Goal: Task Accomplishment & Management: Use online tool/utility

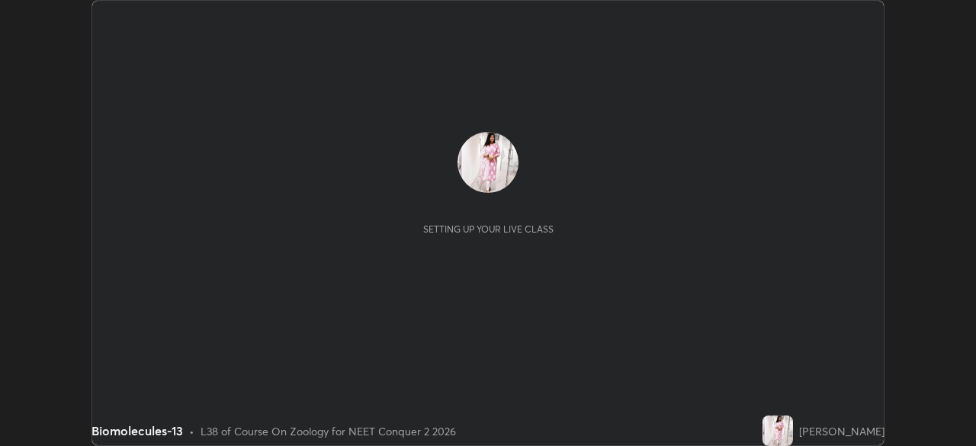
scroll to position [446, 975]
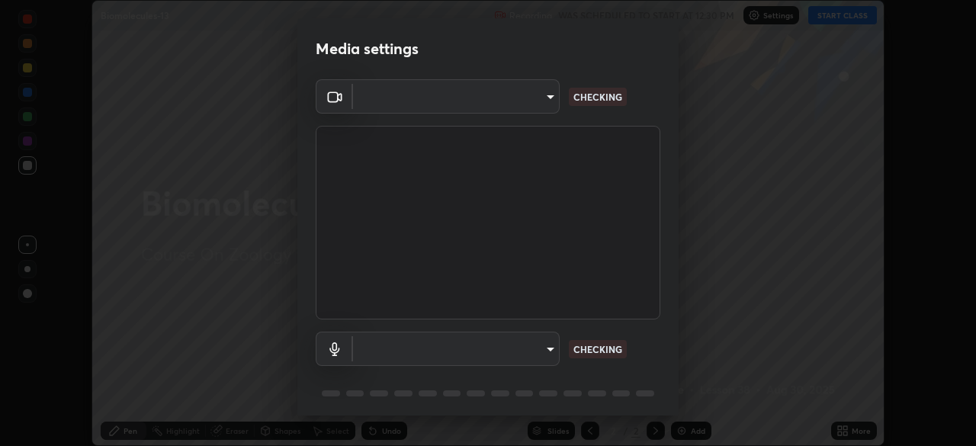
type input "49997c5035a380d1e4bfd67072f4403f37fcfd6159da511fce73e868ba03c42c"
type input "b93cbfc37ea663615e2a2758e13d6489b429ad874a2ce90456402bbb4f5a5e7c"
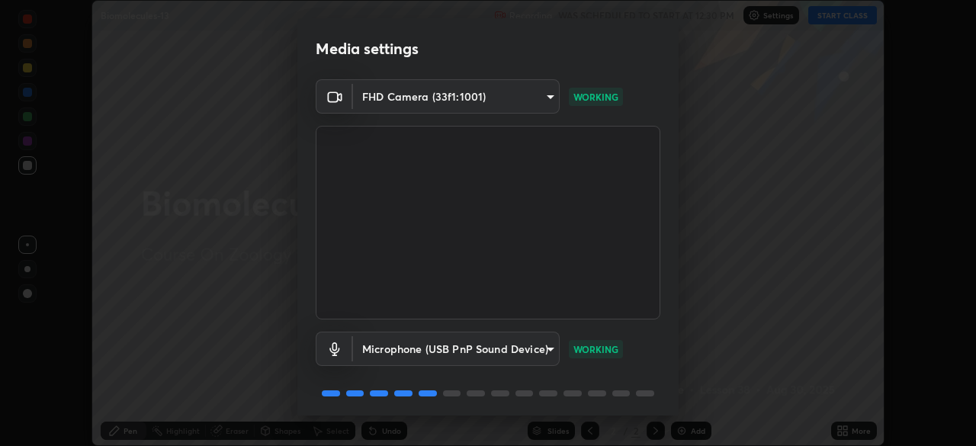
scroll to position [54, 0]
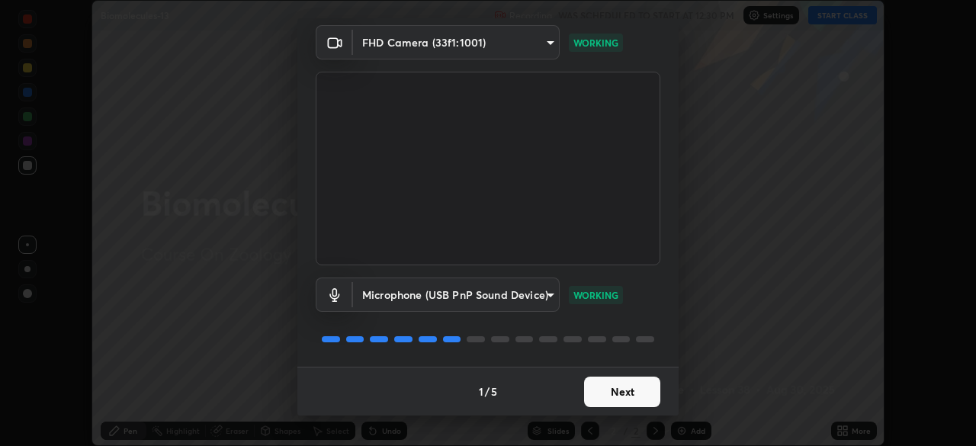
click at [615, 393] on button "Next" at bounding box center [622, 392] width 76 height 31
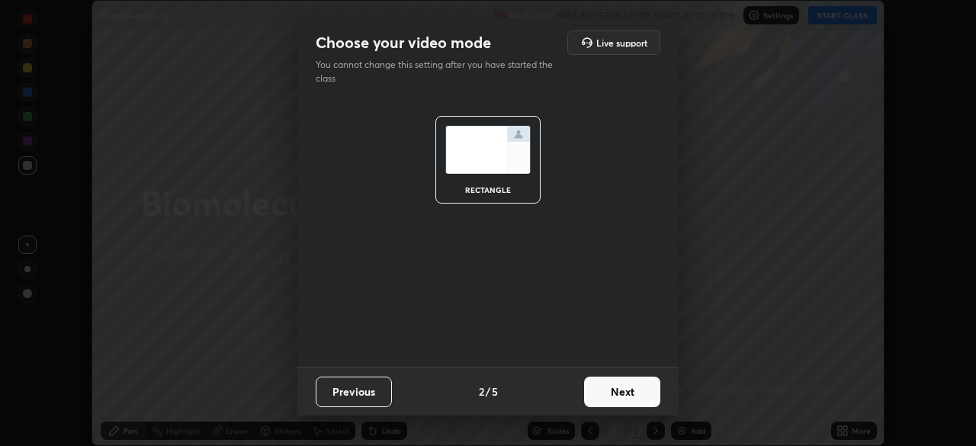
scroll to position [0, 0]
click at [618, 392] on button "Next" at bounding box center [622, 392] width 76 height 31
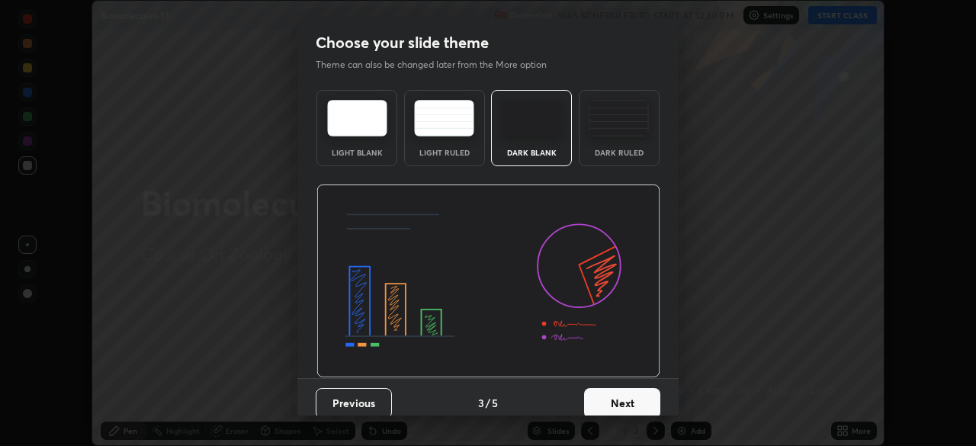
click at [629, 399] on button "Next" at bounding box center [622, 403] width 76 height 31
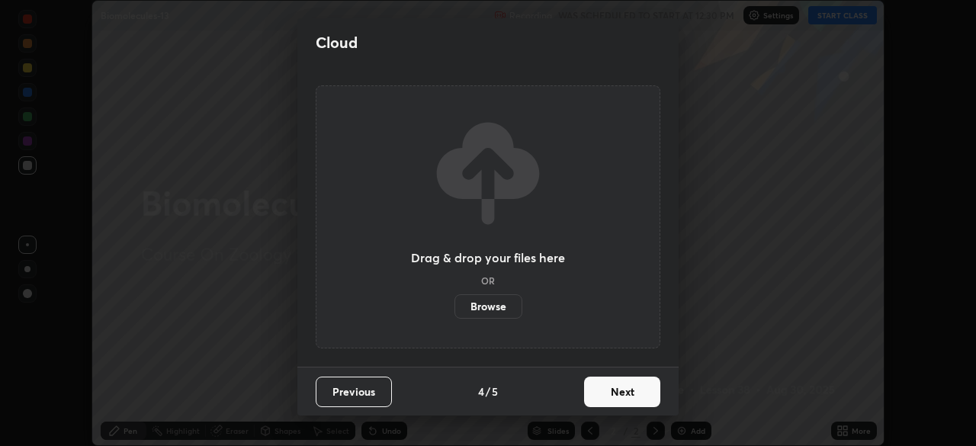
click at [637, 393] on button "Next" at bounding box center [622, 392] width 76 height 31
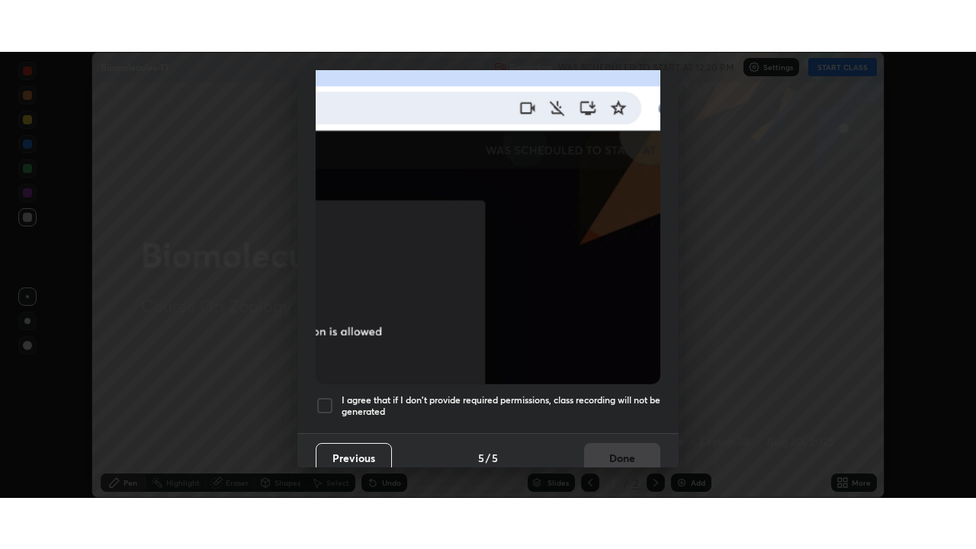
scroll to position [365, 0]
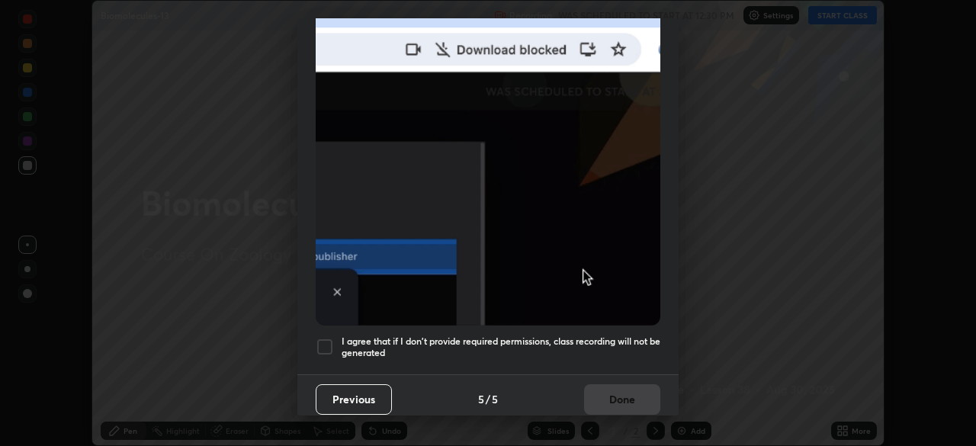
click at [548, 340] on h5 "I agree that if I don't provide required permissions, class recording will not …" at bounding box center [501, 348] width 319 height 24
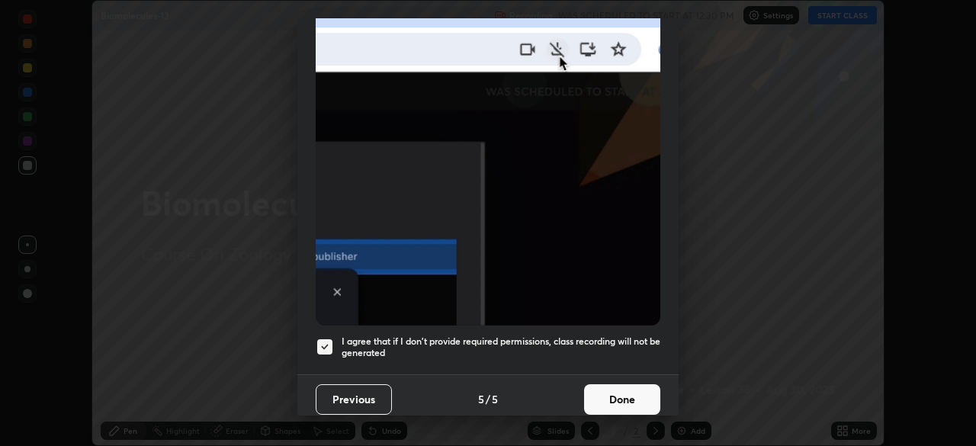
click at [617, 384] on button "Done" at bounding box center [622, 399] width 76 height 31
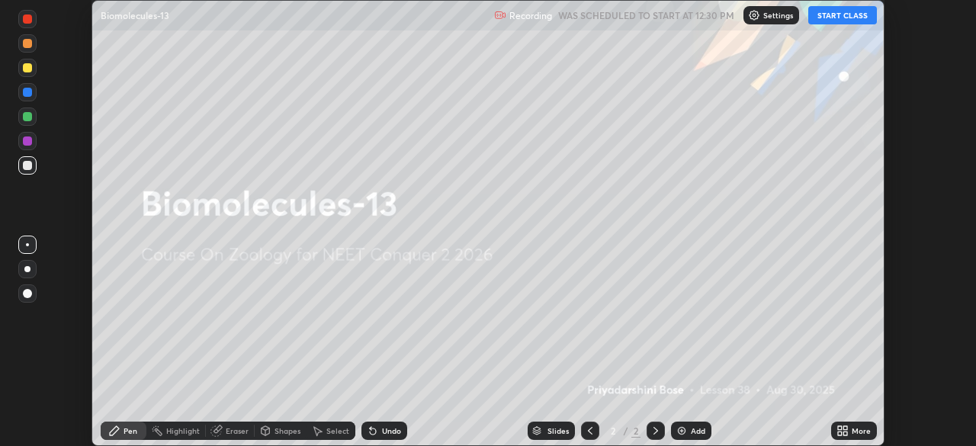
click at [859, 18] on button "START CLASS" at bounding box center [842, 15] width 69 height 18
click at [833, 433] on div "More" at bounding box center [854, 431] width 46 height 18
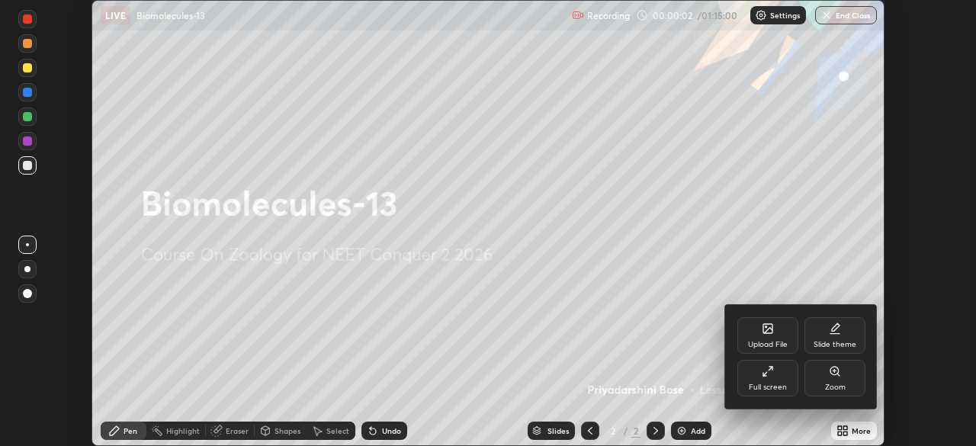
click at [773, 382] on div "Full screen" at bounding box center [767, 378] width 61 height 37
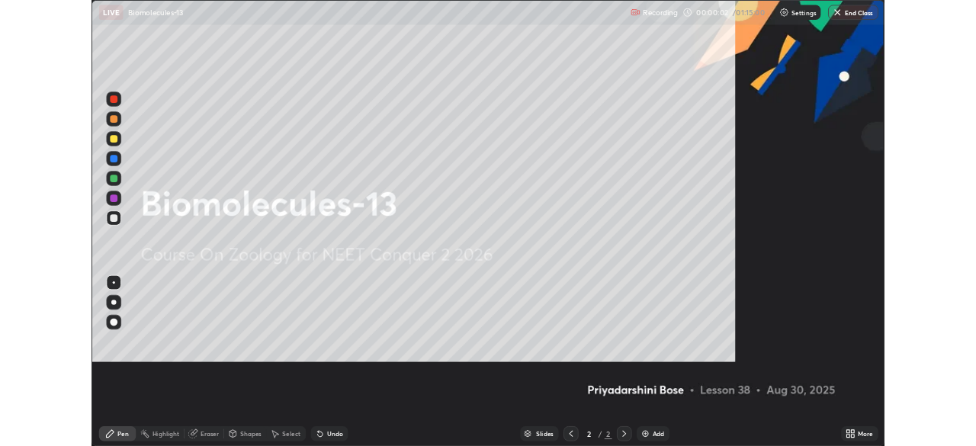
scroll to position [549, 976]
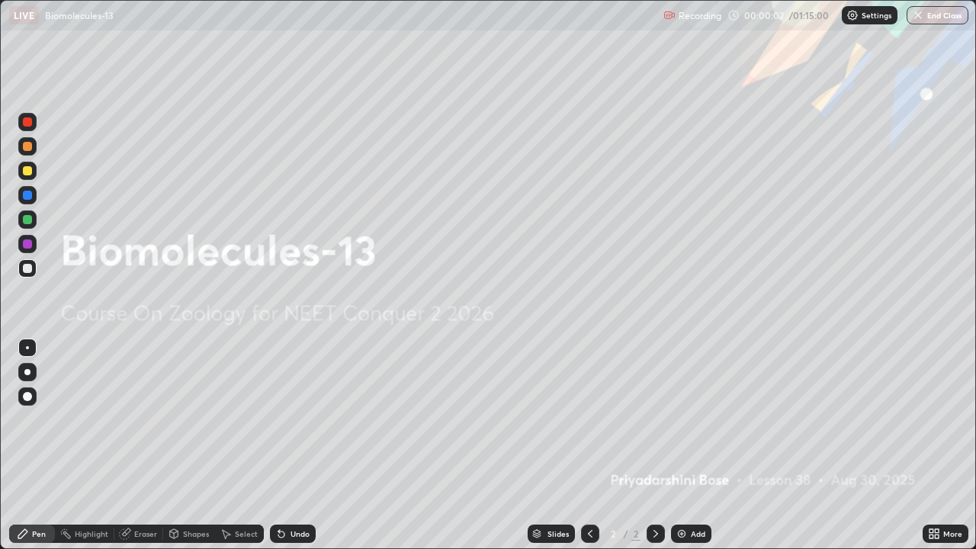
click at [679, 445] on img at bounding box center [682, 534] width 12 height 12
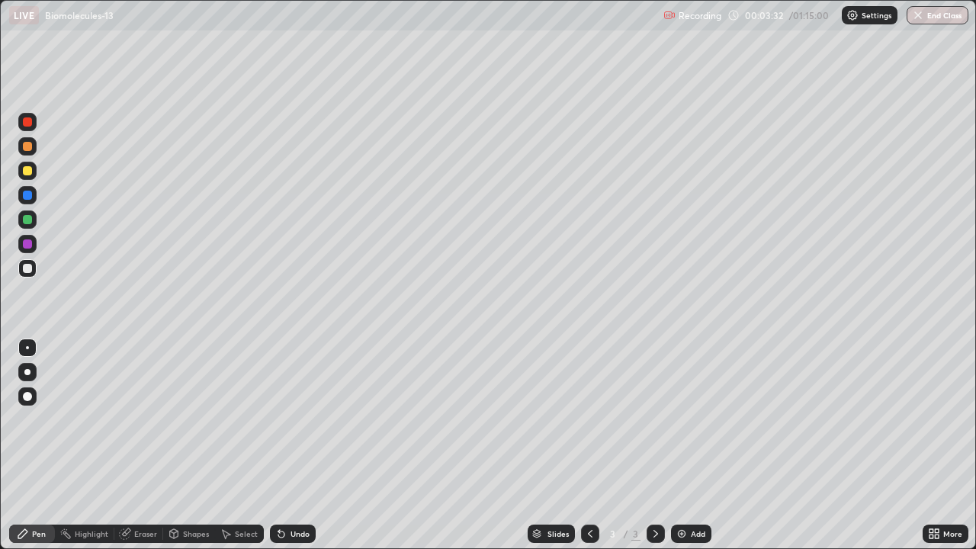
click at [28, 220] on div at bounding box center [27, 219] width 9 height 9
click at [21, 393] on div at bounding box center [27, 396] width 18 height 18
click at [28, 274] on div at bounding box center [27, 268] width 18 height 18
click at [142, 445] on div "Eraser" at bounding box center [145, 534] width 23 height 8
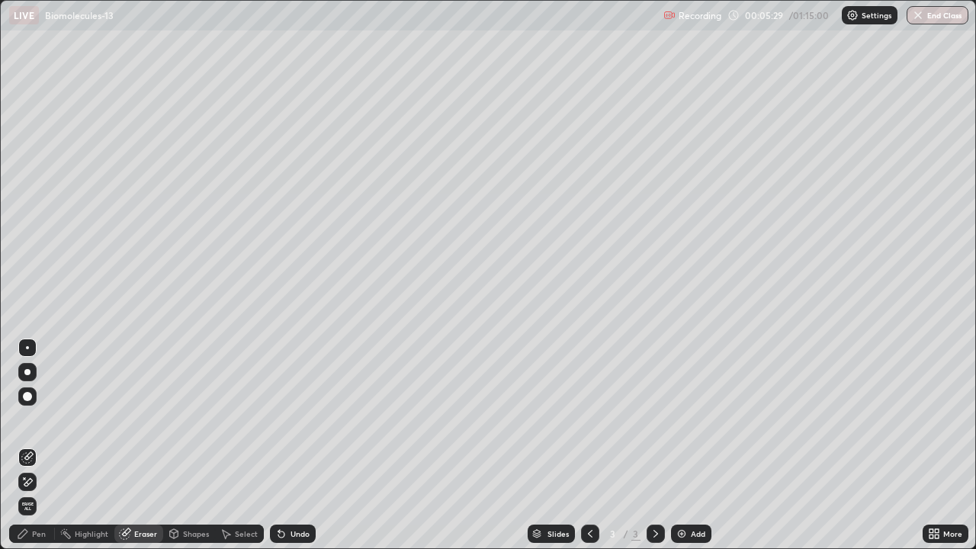
click at [40, 445] on div "Pen" at bounding box center [39, 534] width 14 height 8
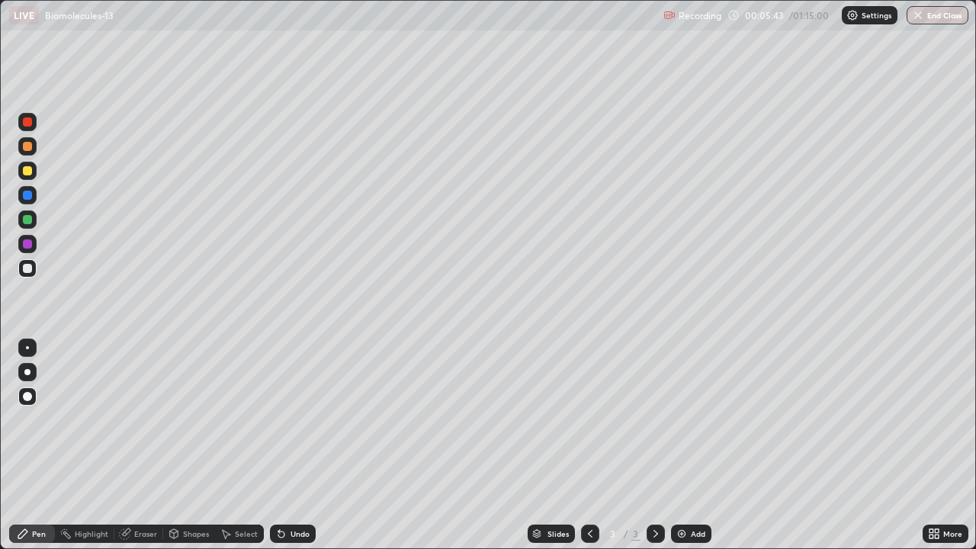
click at [28, 218] on div at bounding box center [27, 219] width 9 height 9
click at [29, 176] on div at bounding box center [27, 171] width 18 height 18
click at [28, 268] on div at bounding box center [27, 268] width 9 height 9
click at [679, 445] on img at bounding box center [682, 534] width 12 height 12
click at [29, 146] on div at bounding box center [27, 146] width 9 height 9
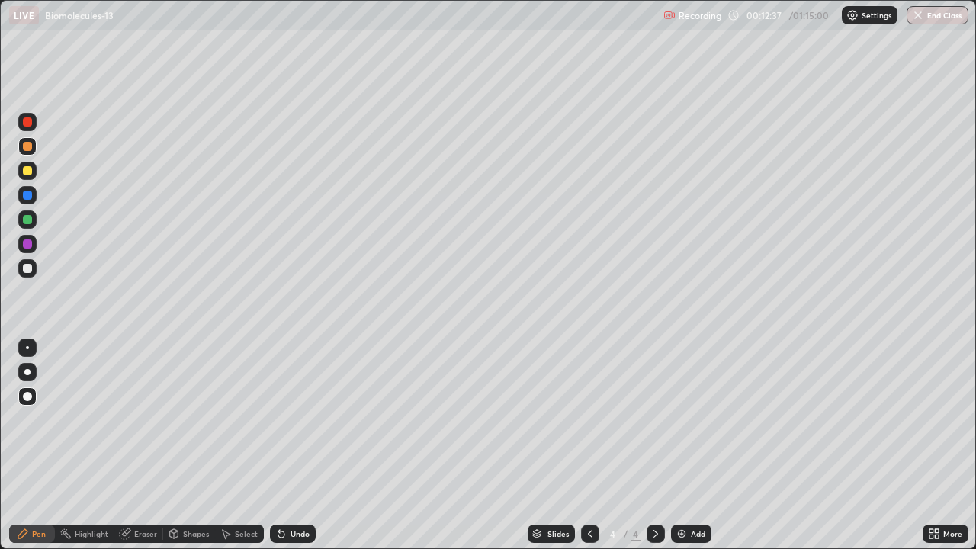
click at [143, 445] on div "Eraser" at bounding box center [138, 534] width 49 height 18
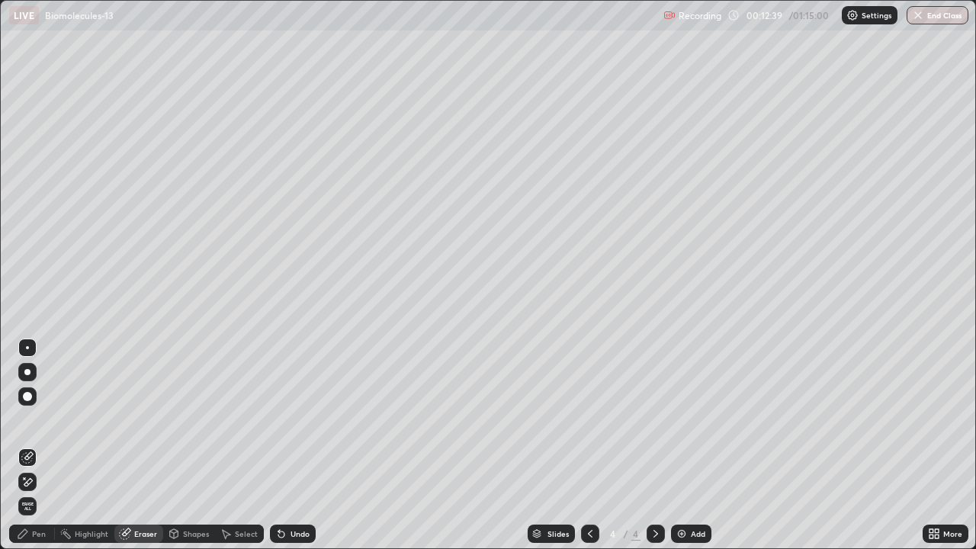
click at [39, 445] on div "Pen" at bounding box center [39, 534] width 14 height 8
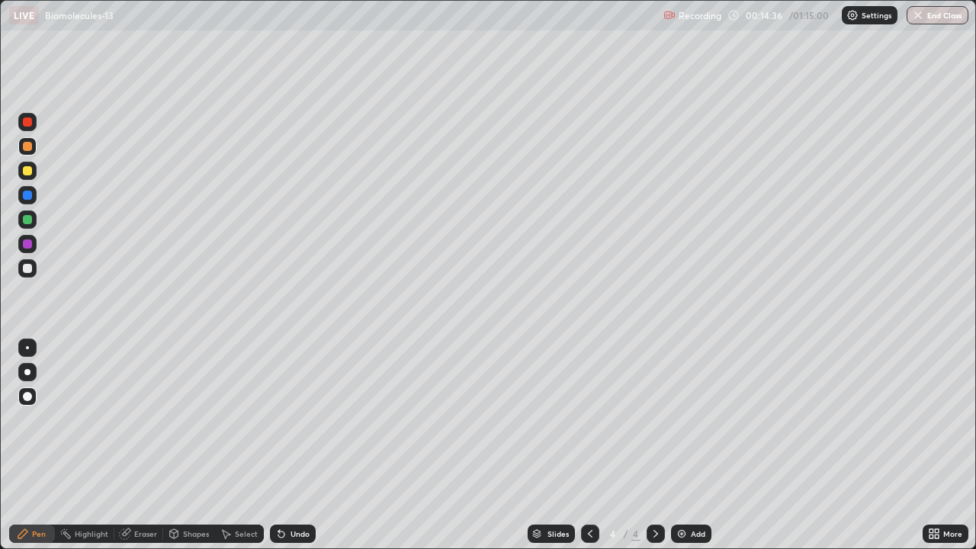
click at [586, 445] on icon at bounding box center [590, 534] width 12 height 12
click at [657, 445] on icon at bounding box center [656, 534] width 12 height 12
click at [30, 174] on div at bounding box center [27, 170] width 9 height 9
click at [27, 268] on div at bounding box center [27, 268] width 9 height 9
click at [24, 217] on div at bounding box center [27, 219] width 9 height 9
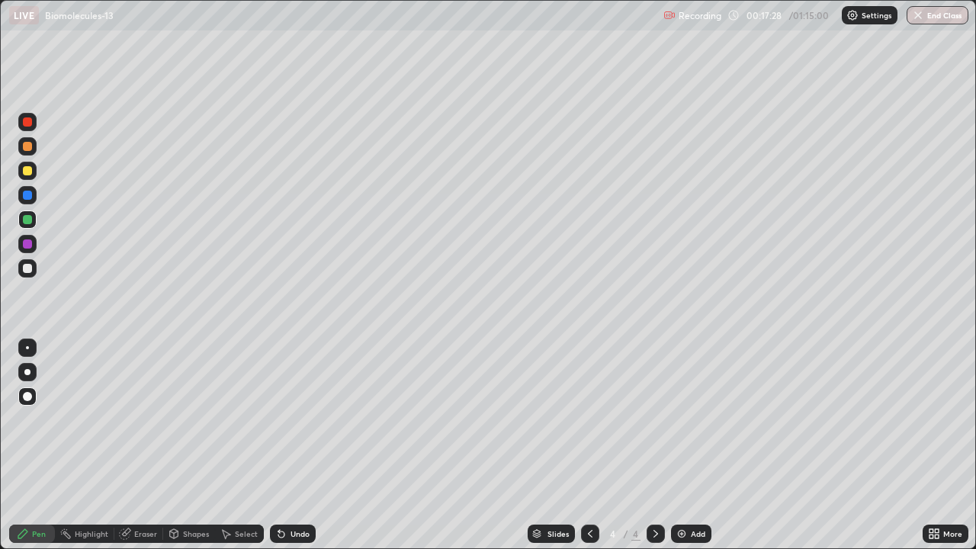
click at [27, 147] on div at bounding box center [27, 146] width 9 height 9
click at [22, 164] on div at bounding box center [27, 171] width 18 height 18
click at [682, 445] on img at bounding box center [682, 534] width 12 height 12
click at [27, 145] on div at bounding box center [27, 146] width 9 height 9
click at [32, 262] on div at bounding box center [27, 268] width 18 height 18
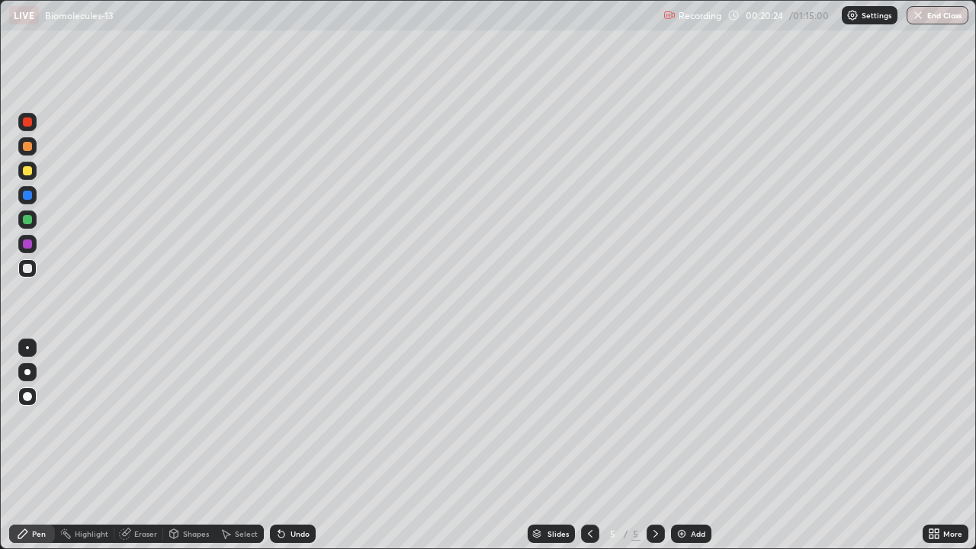
click at [29, 167] on div at bounding box center [27, 170] width 9 height 9
click at [36, 268] on div at bounding box center [27, 268] width 18 height 18
click at [26, 223] on div at bounding box center [27, 219] width 9 height 9
click at [31, 267] on div at bounding box center [27, 268] width 9 height 9
click at [26, 243] on div at bounding box center [27, 243] width 9 height 9
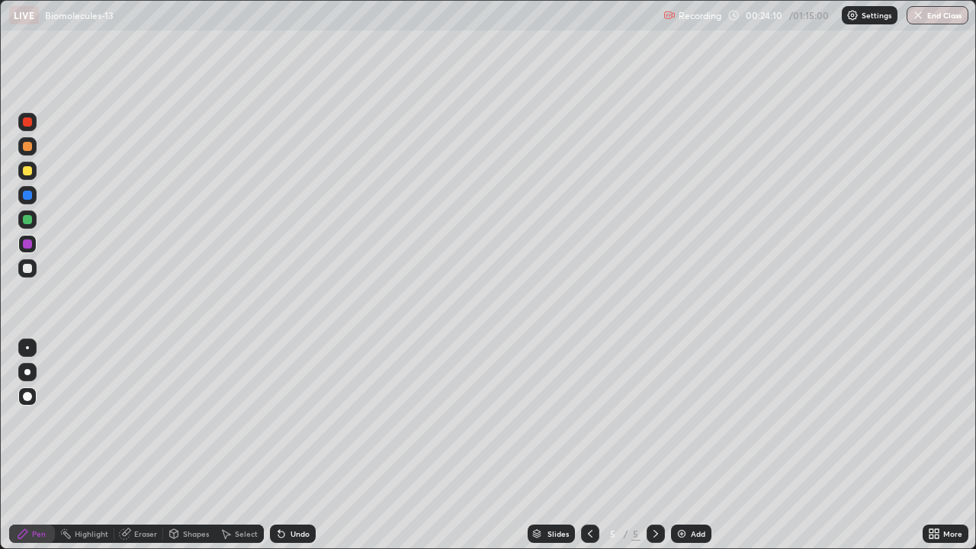
click at [679, 445] on img at bounding box center [682, 534] width 12 height 12
click at [24, 218] on div at bounding box center [27, 219] width 9 height 9
click at [27, 172] on div at bounding box center [27, 170] width 9 height 9
click at [27, 217] on div at bounding box center [27, 219] width 9 height 9
click at [27, 268] on div at bounding box center [27, 268] width 9 height 9
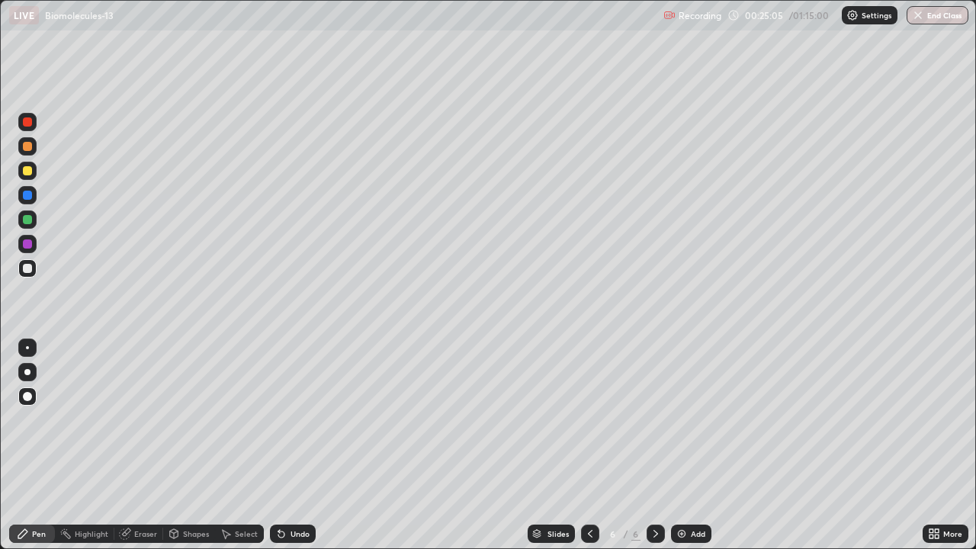
click at [137, 445] on div "Eraser" at bounding box center [145, 534] width 23 height 8
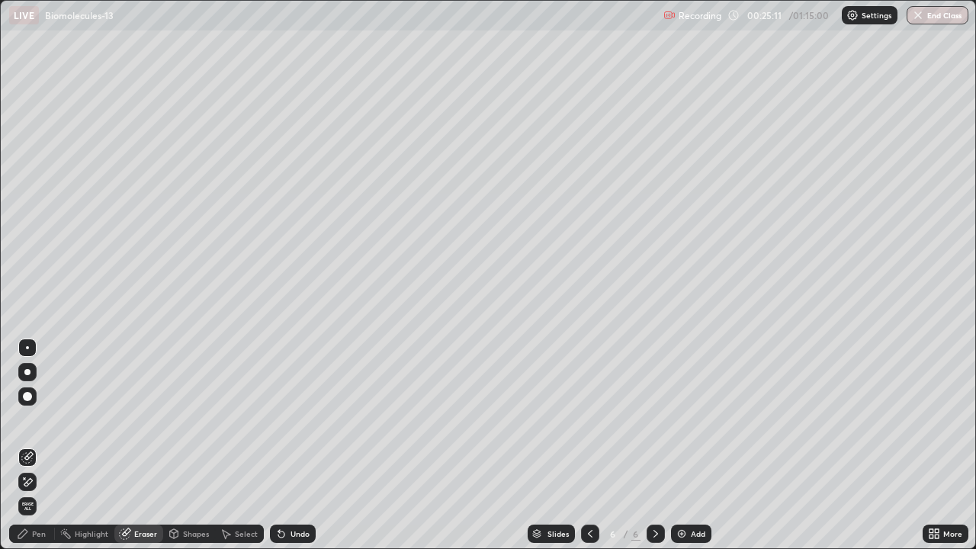
click at [33, 445] on div "Pen" at bounding box center [39, 534] width 14 height 8
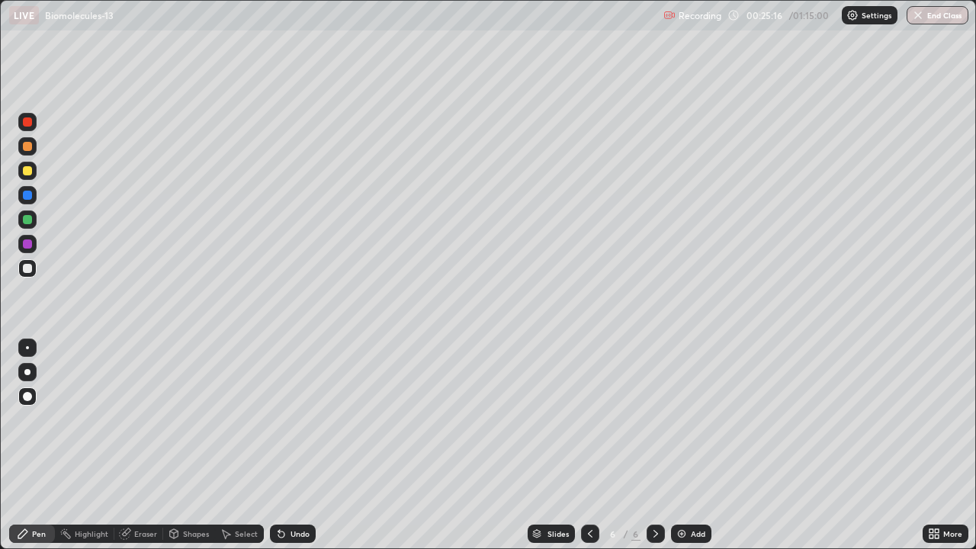
click at [28, 244] on div at bounding box center [27, 243] width 9 height 9
click at [28, 162] on div at bounding box center [27, 171] width 18 height 18
click at [28, 268] on div at bounding box center [27, 268] width 9 height 9
click at [931, 445] on icon at bounding box center [932, 537] width 4 height 4
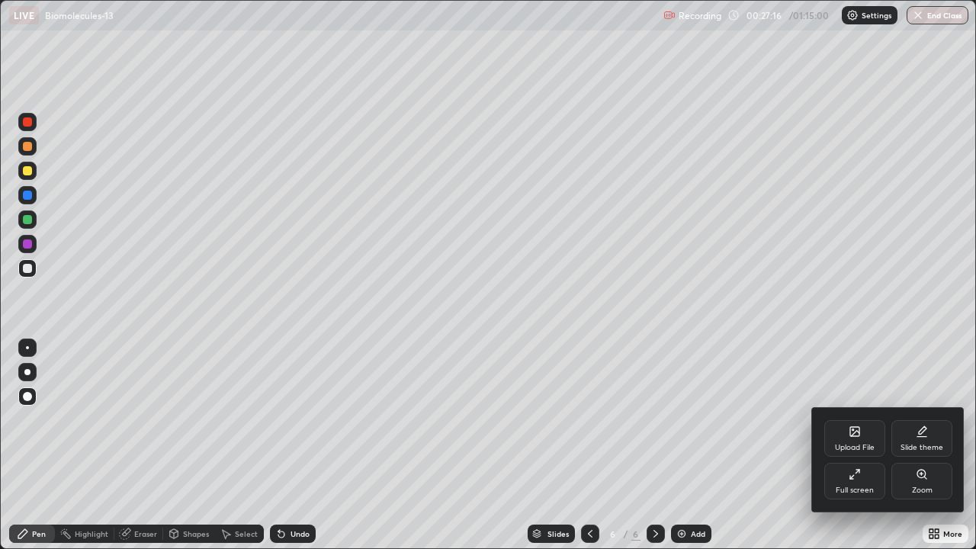
click at [854, 445] on div "Full screen" at bounding box center [854, 481] width 61 height 37
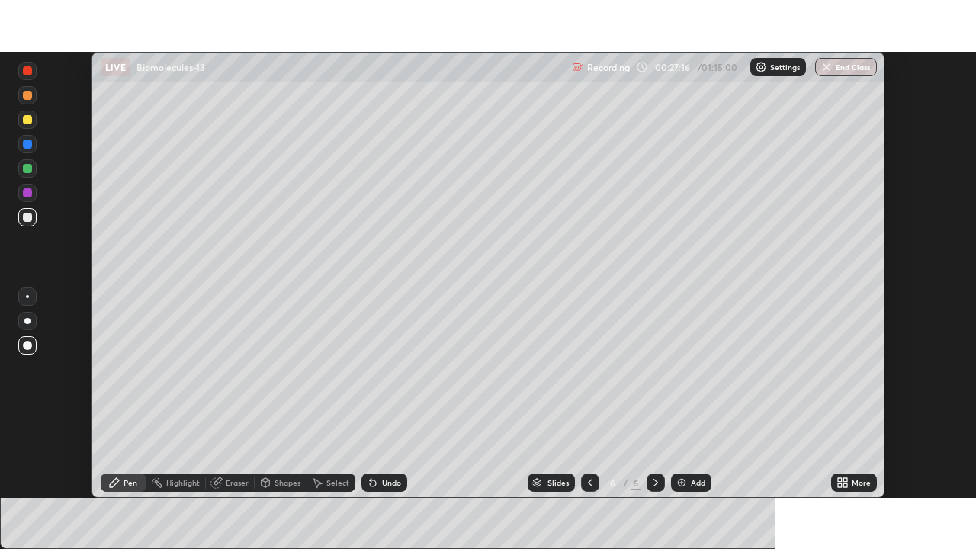
scroll to position [75813, 75283]
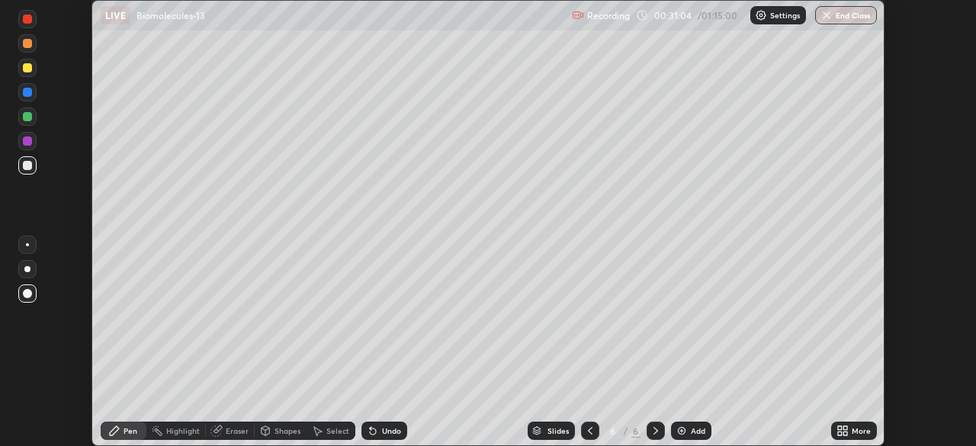
click at [680, 433] on img at bounding box center [682, 431] width 12 height 12
click at [840, 430] on icon at bounding box center [843, 431] width 12 height 12
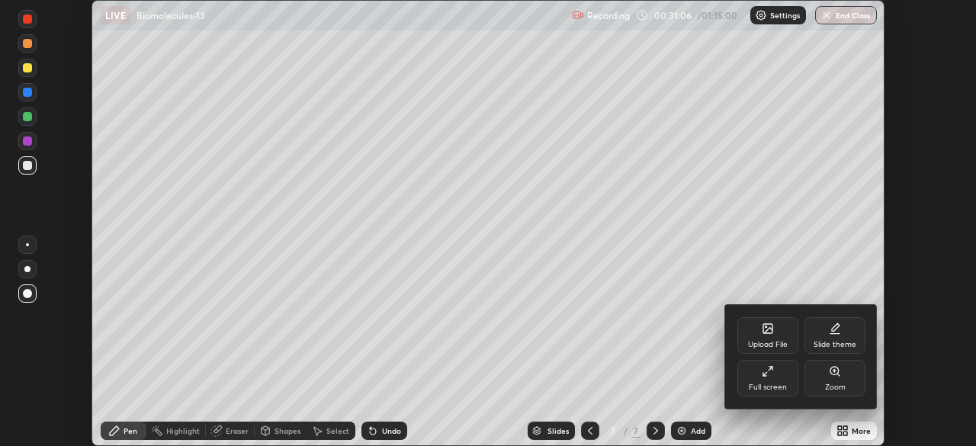
click at [771, 379] on div "Full screen" at bounding box center [767, 378] width 61 height 37
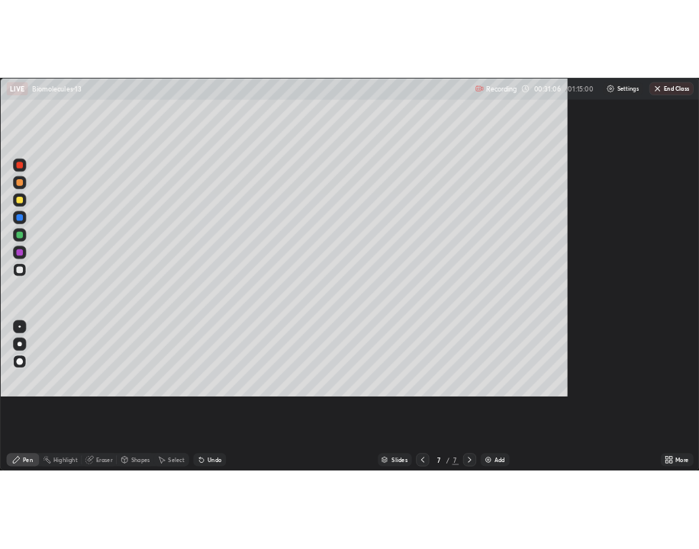
scroll to position [549, 976]
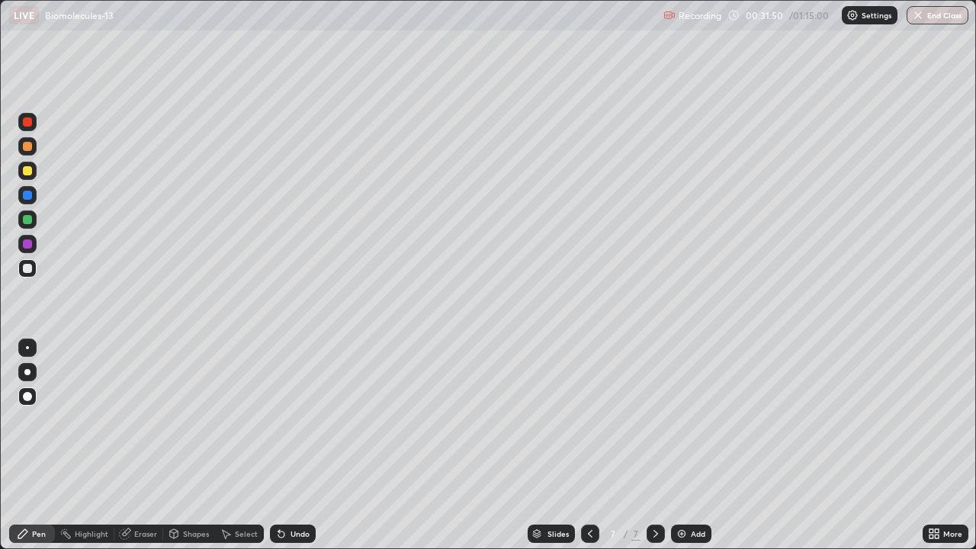
click at [31, 171] on div at bounding box center [27, 170] width 9 height 9
click at [33, 242] on div at bounding box center [27, 244] width 18 height 18
click at [29, 267] on div at bounding box center [27, 268] width 9 height 9
click at [691, 445] on div "Add" at bounding box center [698, 534] width 14 height 8
click at [27, 170] on div at bounding box center [27, 170] width 9 height 9
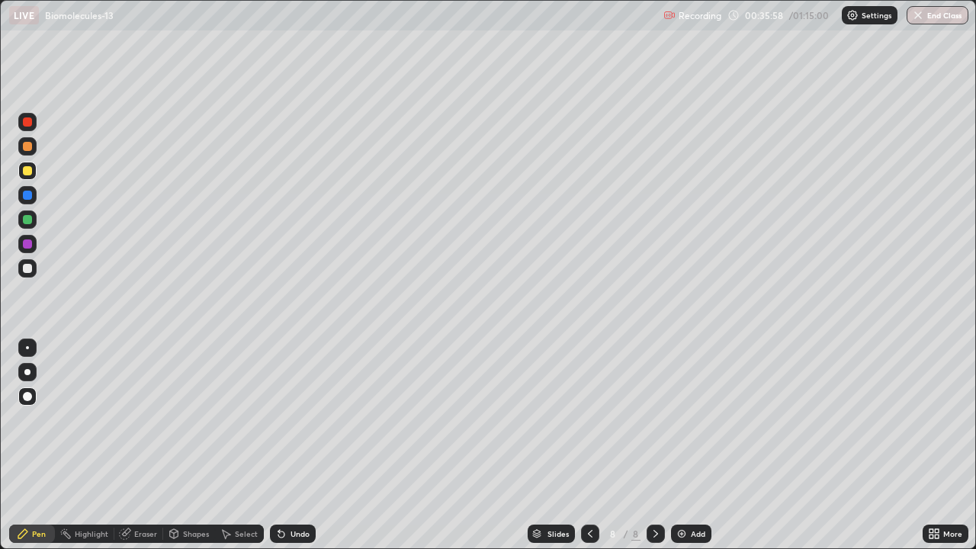
click at [140, 445] on div "Eraser" at bounding box center [145, 534] width 23 height 8
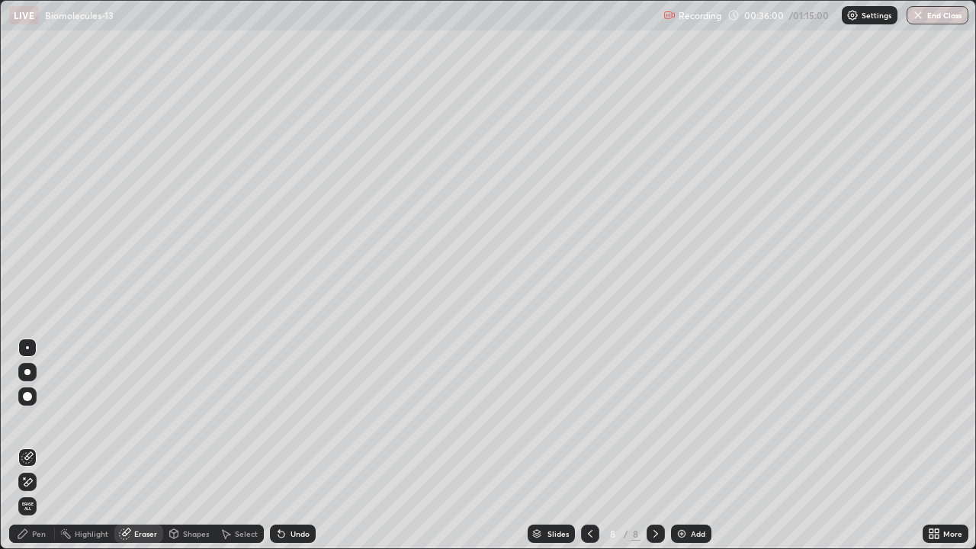
click at [29, 445] on div "Pen" at bounding box center [32, 534] width 46 height 18
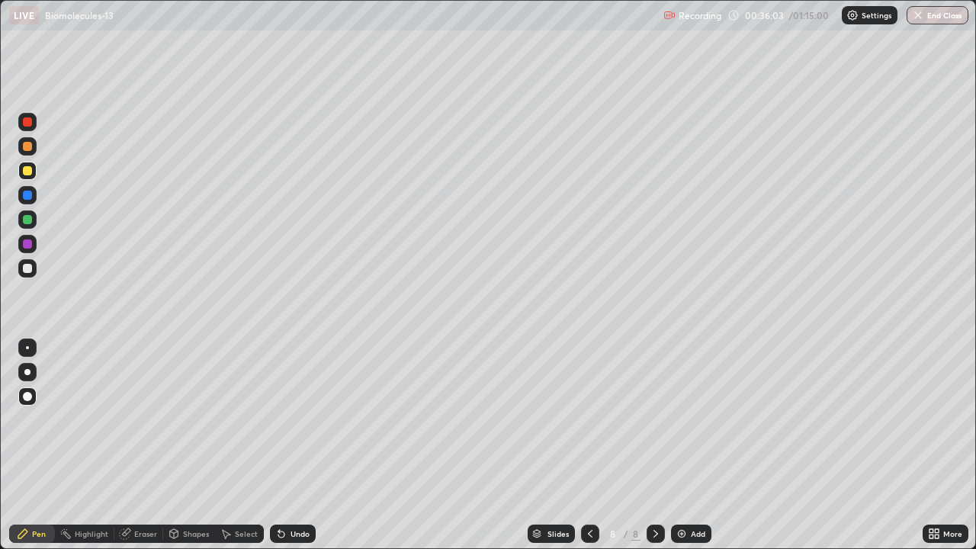
click at [191, 445] on div "Shapes" at bounding box center [196, 534] width 26 height 8
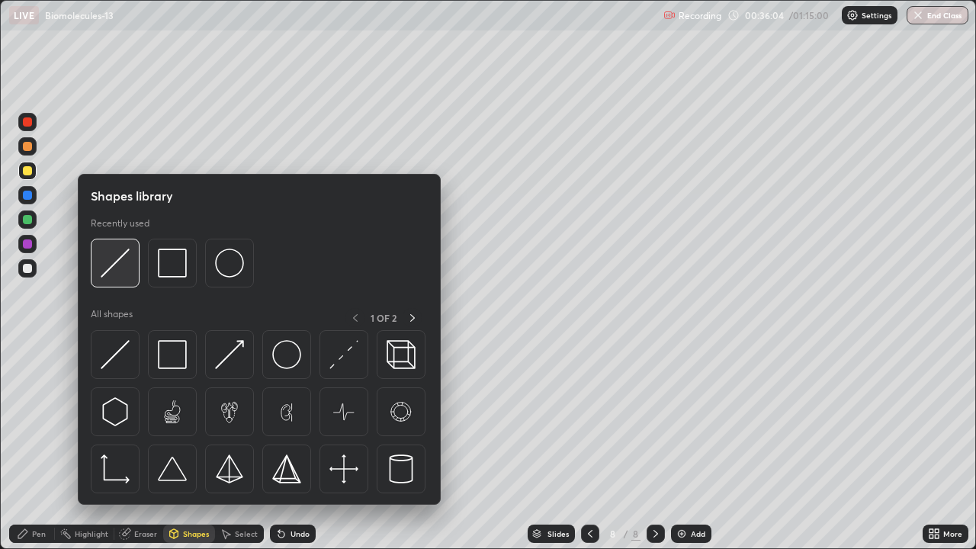
click at [113, 265] on img at bounding box center [115, 263] width 29 height 29
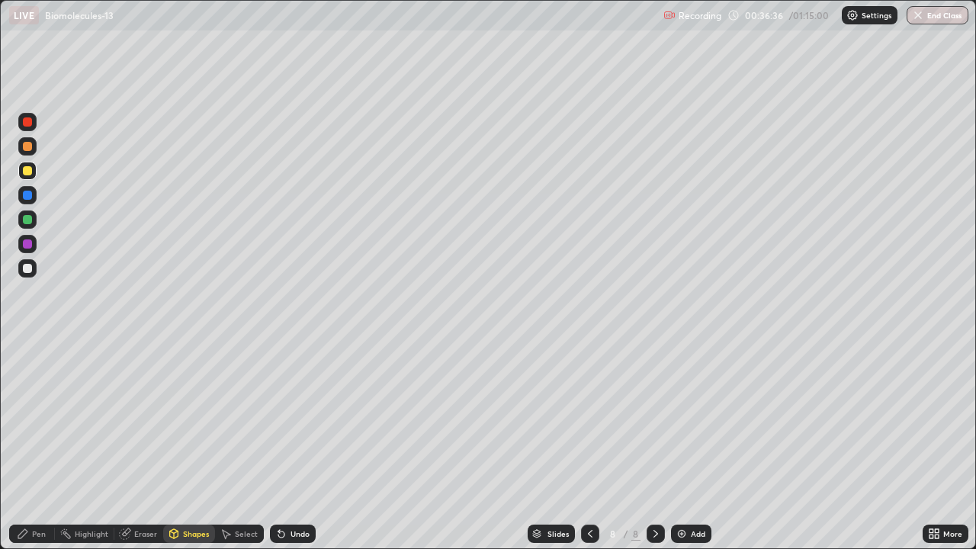
click at [29, 148] on div at bounding box center [27, 146] width 9 height 9
click at [34, 445] on div "Pen" at bounding box center [39, 534] width 14 height 8
click at [28, 271] on div at bounding box center [27, 268] width 9 height 9
click at [143, 445] on div "Eraser" at bounding box center [145, 534] width 23 height 8
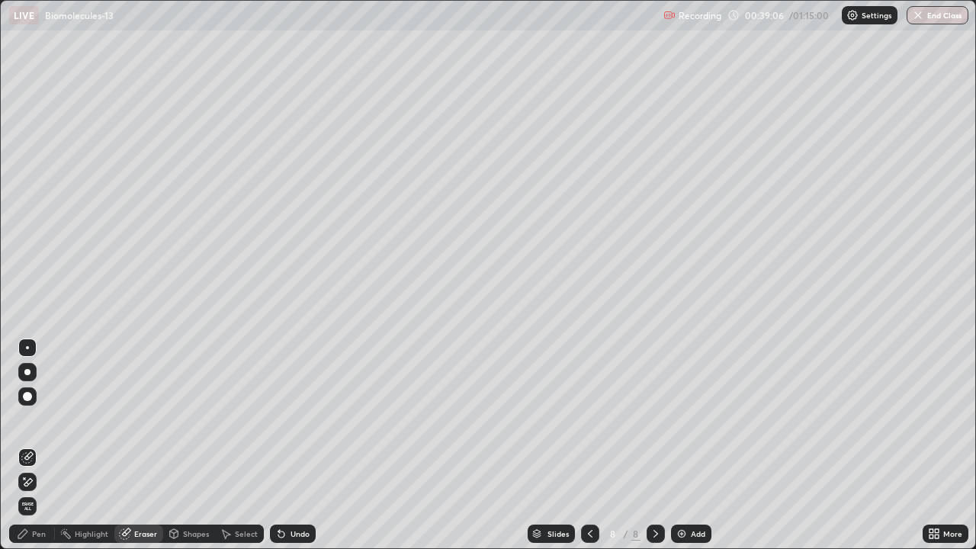
click at [39, 445] on div "Pen" at bounding box center [39, 534] width 14 height 8
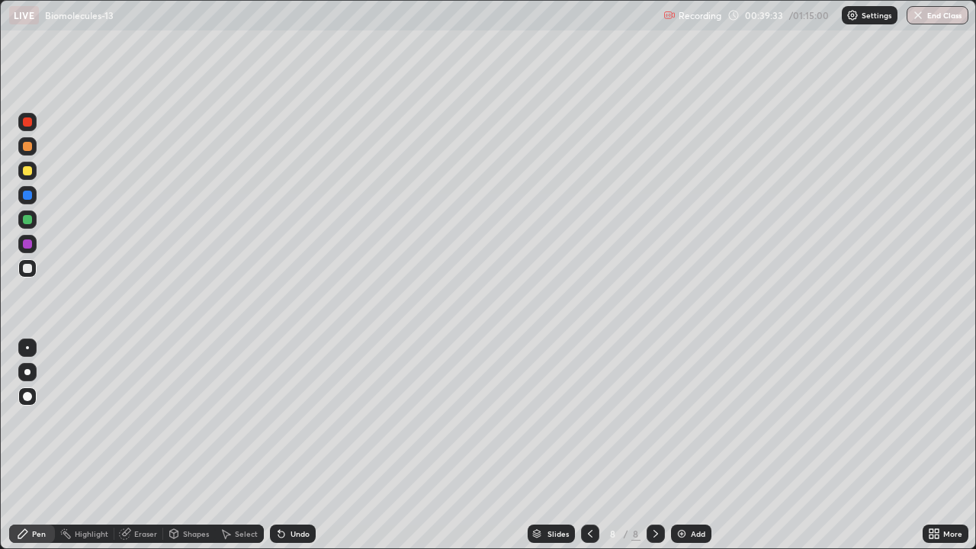
click at [34, 265] on div at bounding box center [27, 268] width 18 height 18
click at [28, 241] on div at bounding box center [27, 243] width 9 height 9
click at [33, 271] on div at bounding box center [27, 268] width 18 height 18
click at [140, 445] on div "Eraser" at bounding box center [138, 534] width 49 height 18
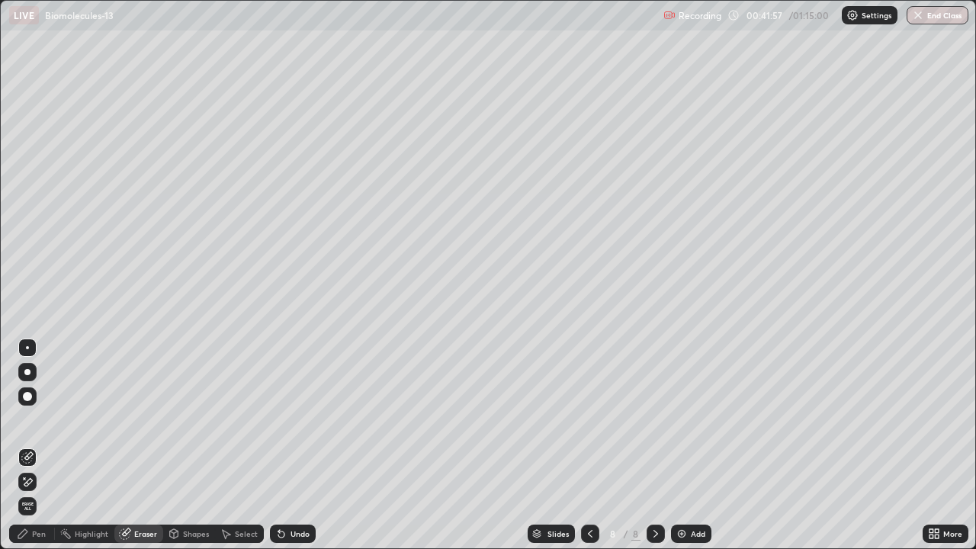
click at [30, 445] on div "Pen" at bounding box center [32, 534] width 46 height 18
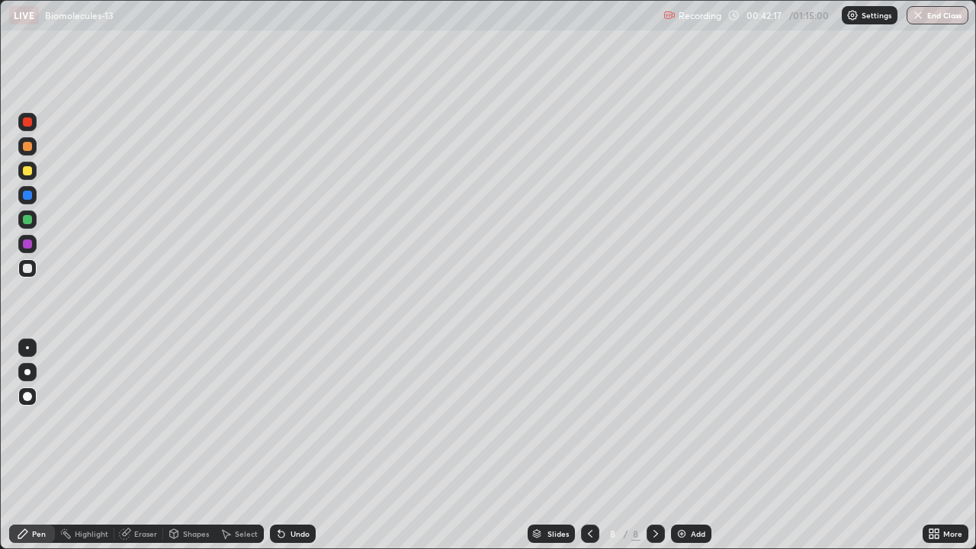
click at [27, 267] on div at bounding box center [27, 268] width 9 height 9
click at [672, 445] on div "Add" at bounding box center [691, 534] width 40 height 18
click at [0, 393] on div "Setting up your live class" at bounding box center [488, 274] width 976 height 549
click at [30, 246] on div at bounding box center [27, 243] width 9 height 9
click at [30, 270] on div at bounding box center [27, 268] width 9 height 9
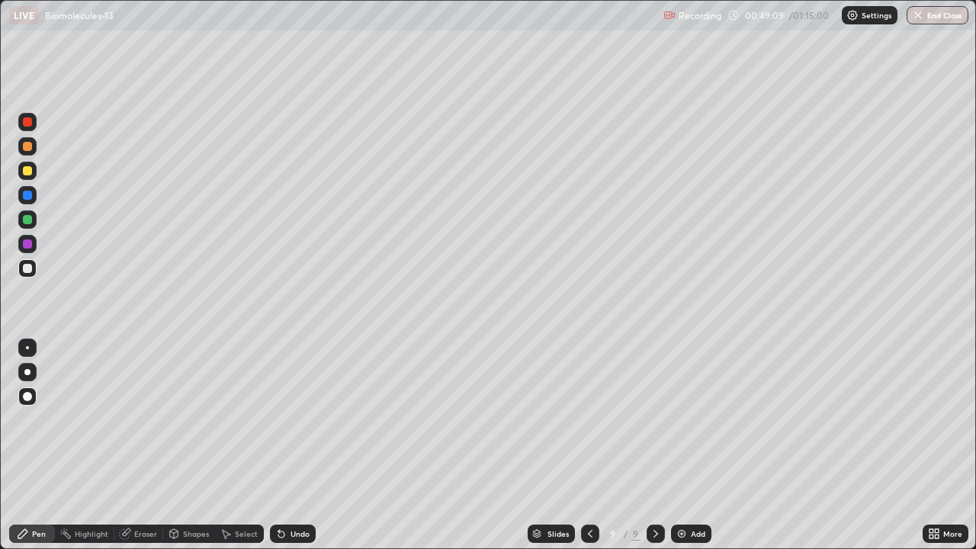
click at [136, 445] on div "Eraser" at bounding box center [145, 534] width 23 height 8
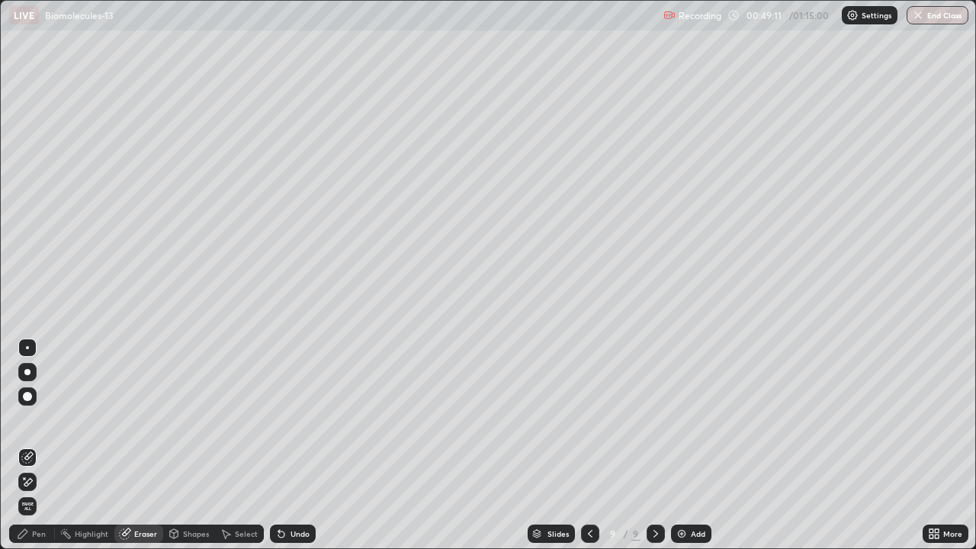
click at [31, 445] on div "Pen" at bounding box center [32, 534] width 46 height 18
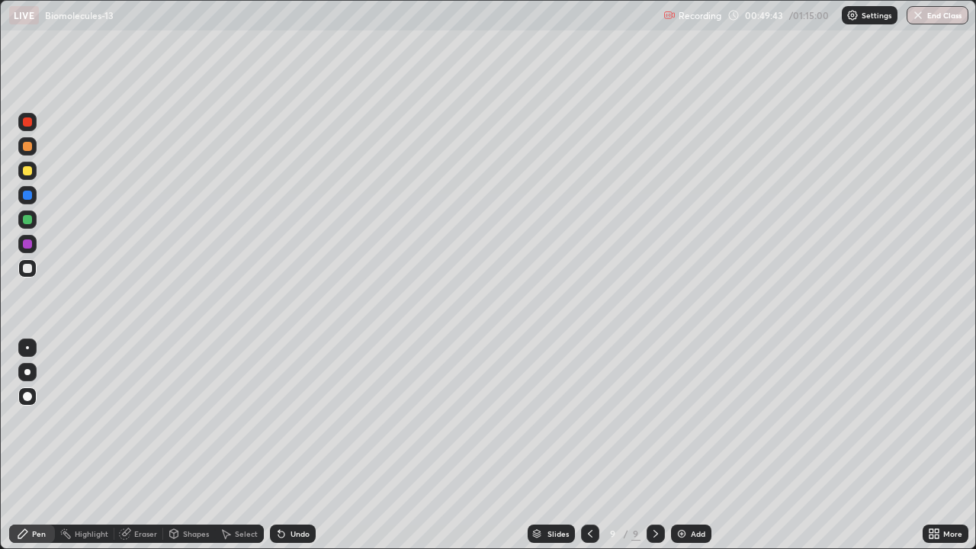
click at [29, 172] on div at bounding box center [27, 170] width 9 height 9
click at [677, 445] on img at bounding box center [682, 534] width 12 height 12
click at [25, 147] on div at bounding box center [27, 146] width 9 height 9
click at [34, 265] on div at bounding box center [27, 268] width 18 height 18
click at [27, 220] on div at bounding box center [27, 219] width 9 height 9
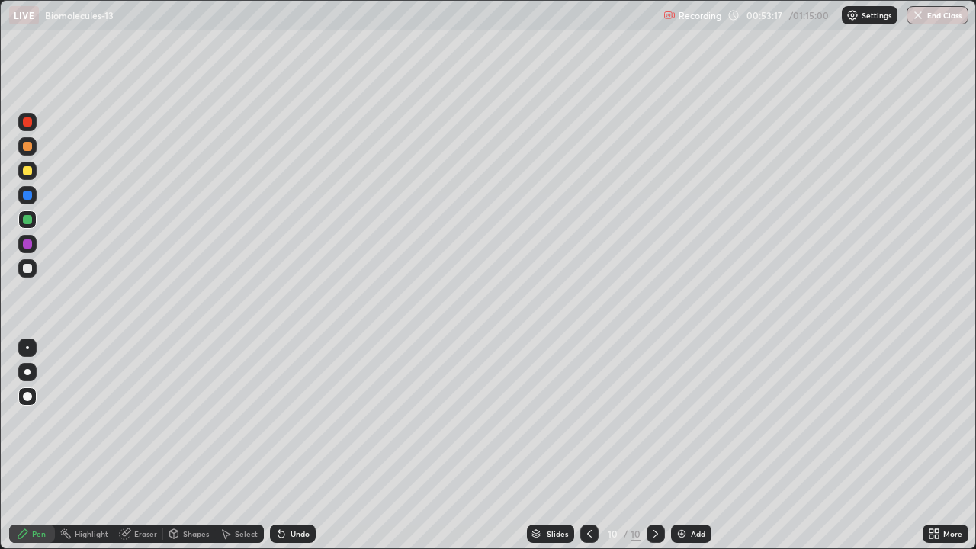
click at [31, 265] on div at bounding box center [27, 268] width 9 height 9
click at [140, 445] on div "Eraser" at bounding box center [145, 534] width 23 height 8
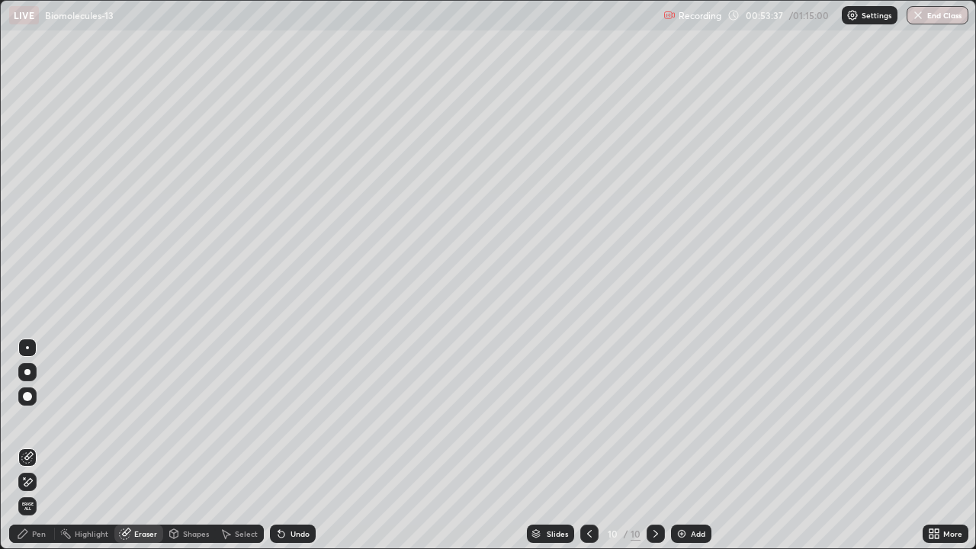
click at [41, 445] on div "Pen" at bounding box center [39, 534] width 14 height 8
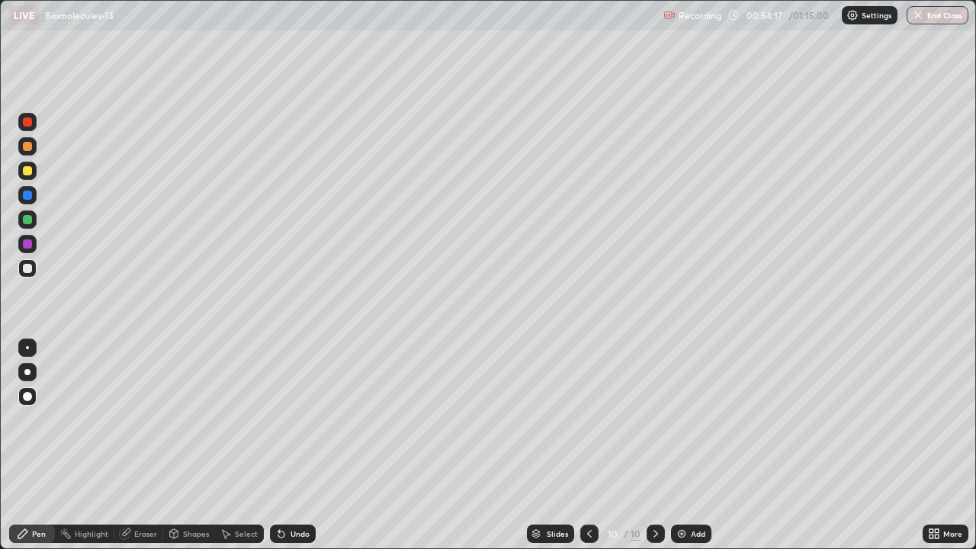
click at [149, 445] on div "Eraser" at bounding box center [145, 534] width 23 height 8
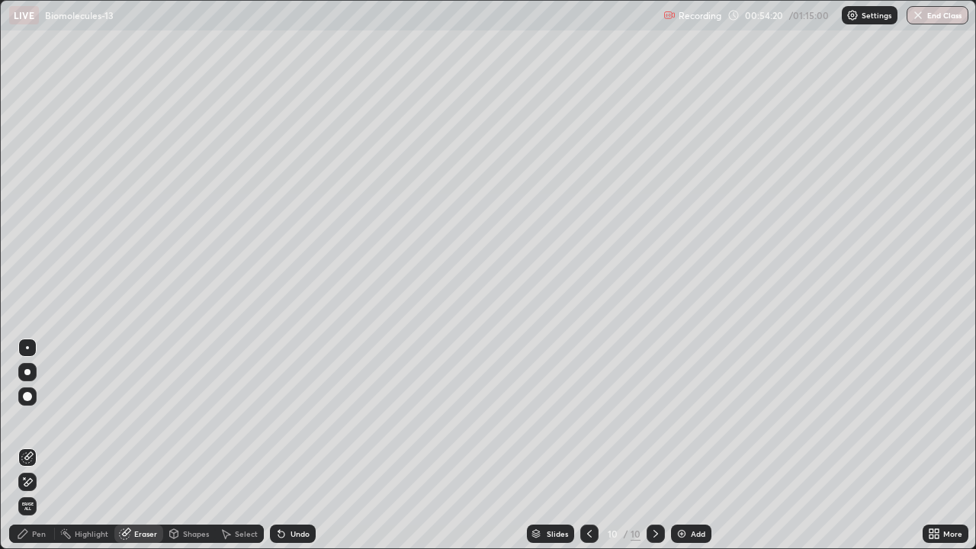
click at [38, 445] on div "Pen" at bounding box center [39, 534] width 14 height 8
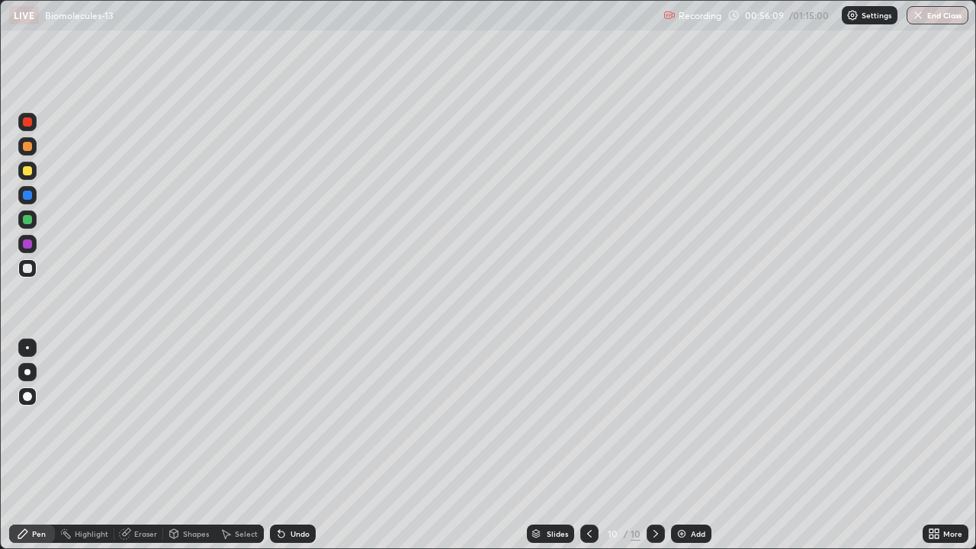
click at [31, 172] on div at bounding box center [27, 170] width 9 height 9
click at [678, 445] on img at bounding box center [682, 534] width 12 height 12
click at [27, 218] on div at bounding box center [27, 219] width 9 height 9
click at [34, 172] on div at bounding box center [27, 171] width 18 height 18
click at [29, 220] on div at bounding box center [27, 219] width 9 height 9
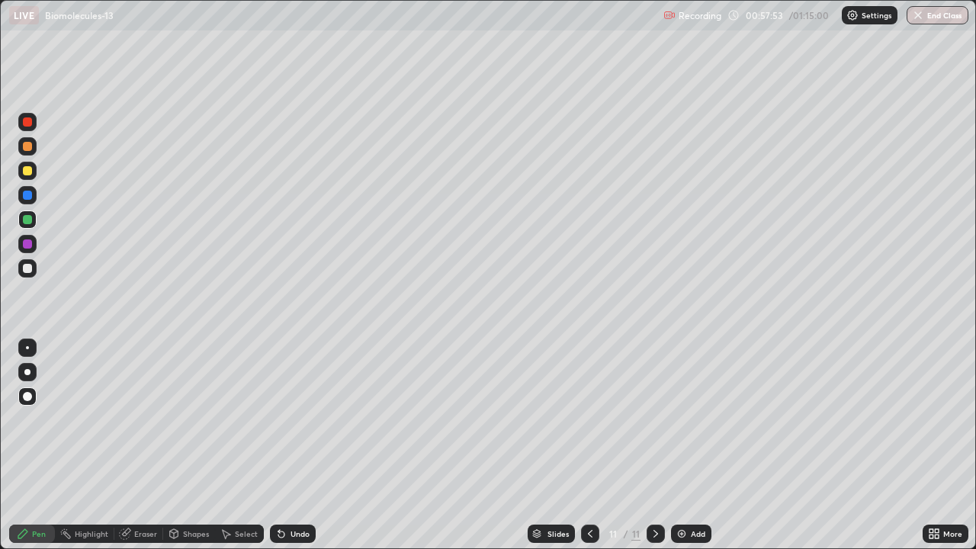
click at [26, 244] on div at bounding box center [27, 243] width 9 height 9
click at [24, 148] on div at bounding box center [27, 146] width 9 height 9
click at [31, 268] on div at bounding box center [27, 268] width 9 height 9
click at [29, 218] on div at bounding box center [27, 219] width 9 height 9
click at [27, 169] on div at bounding box center [27, 170] width 9 height 9
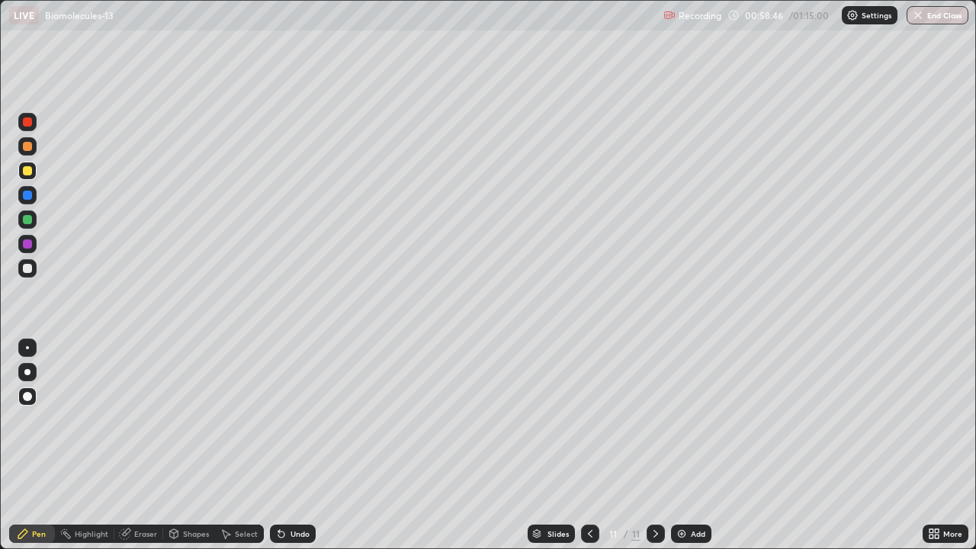
click at [27, 269] on div at bounding box center [27, 268] width 9 height 9
click at [28, 195] on div at bounding box center [27, 195] width 9 height 9
click at [31, 149] on div at bounding box center [27, 146] width 9 height 9
click at [26, 268] on div at bounding box center [27, 268] width 9 height 9
click at [28, 166] on div at bounding box center [27, 170] width 9 height 9
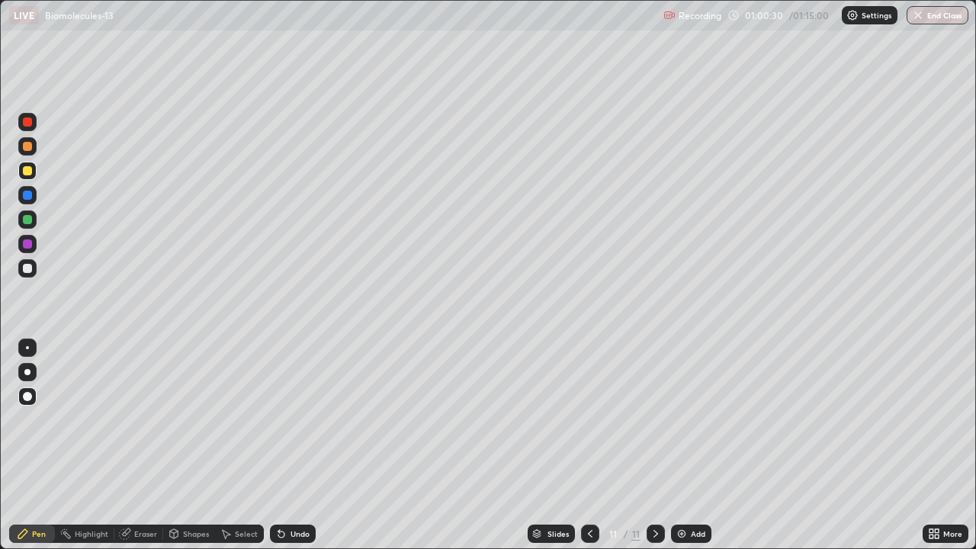
click at [31, 220] on div at bounding box center [27, 219] width 9 height 9
click at [686, 445] on div "Add" at bounding box center [691, 534] width 40 height 18
click at [26, 243] on div at bounding box center [27, 243] width 9 height 9
click at [28, 268] on div at bounding box center [27, 268] width 9 height 9
click at [34, 216] on div at bounding box center [27, 219] width 18 height 18
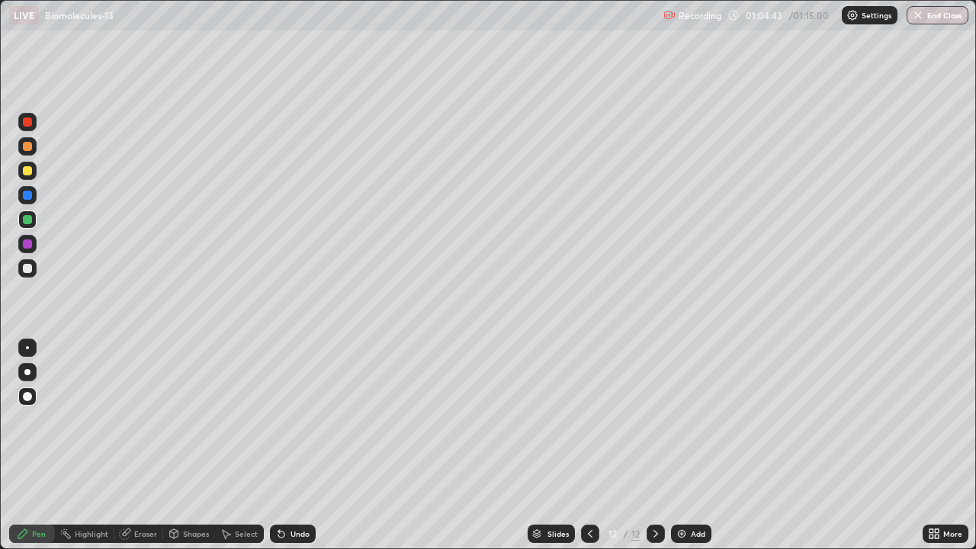
click at [26, 271] on div at bounding box center [27, 268] width 9 height 9
click at [27, 245] on div at bounding box center [27, 243] width 9 height 9
click at [28, 268] on div at bounding box center [27, 268] width 9 height 9
click at [27, 245] on div at bounding box center [27, 243] width 9 height 9
click at [35, 273] on div at bounding box center [27, 268] width 18 height 18
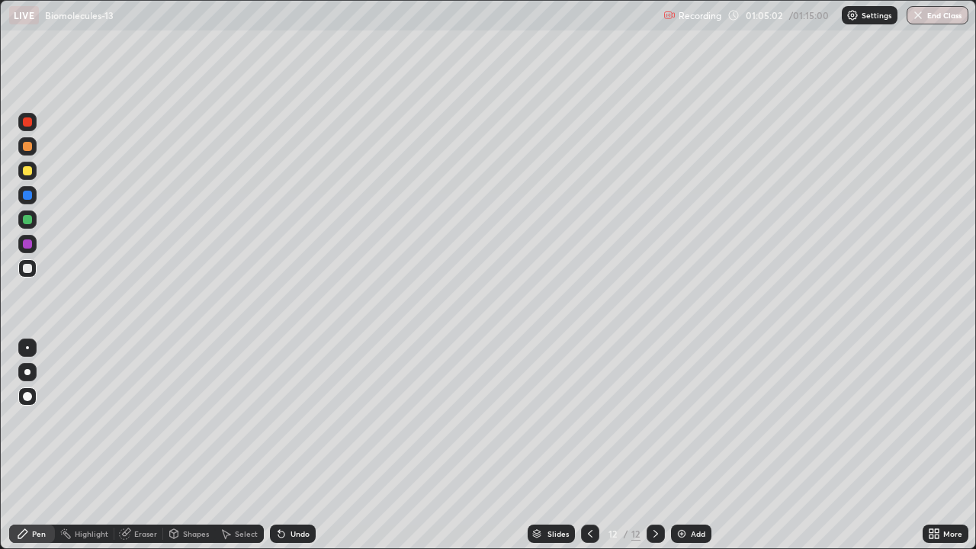
click at [29, 218] on div at bounding box center [27, 219] width 9 height 9
click at [25, 195] on div at bounding box center [27, 195] width 9 height 9
click at [33, 268] on div at bounding box center [27, 268] width 18 height 18
click at [28, 220] on div at bounding box center [27, 219] width 9 height 9
click at [31, 268] on div at bounding box center [27, 268] width 9 height 9
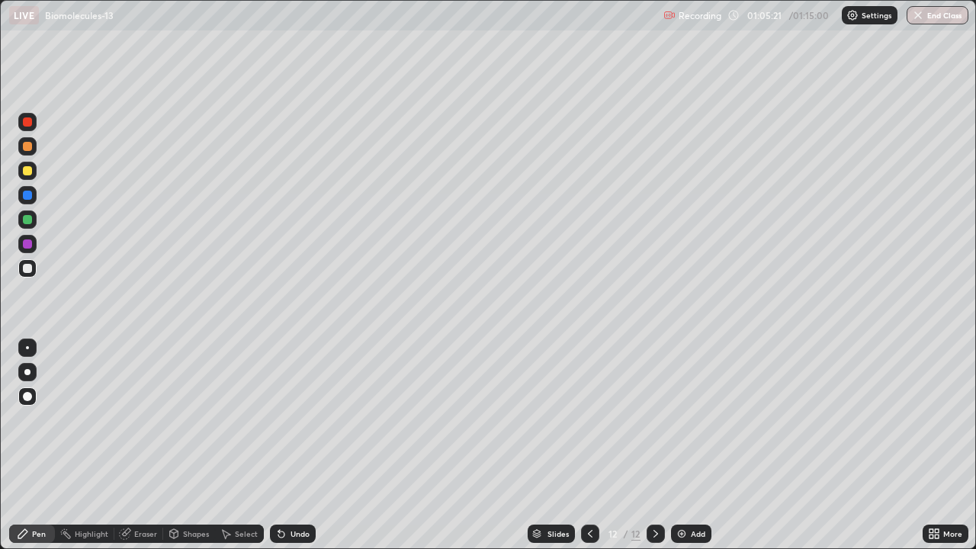
click at [28, 247] on div at bounding box center [27, 243] width 9 height 9
click at [28, 268] on div at bounding box center [27, 268] width 9 height 9
click at [140, 445] on div "Eraser" at bounding box center [145, 534] width 23 height 8
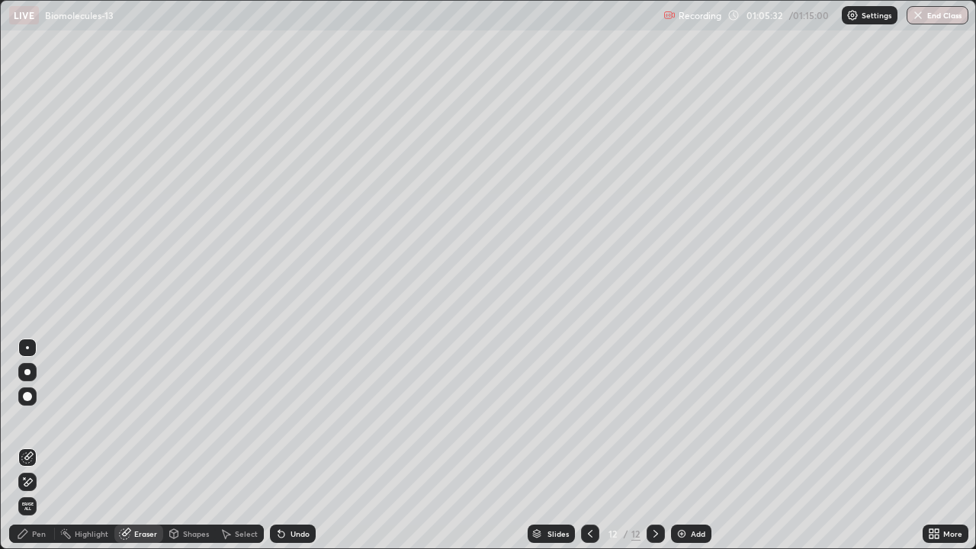
click at [38, 445] on div "Pen" at bounding box center [39, 534] width 14 height 8
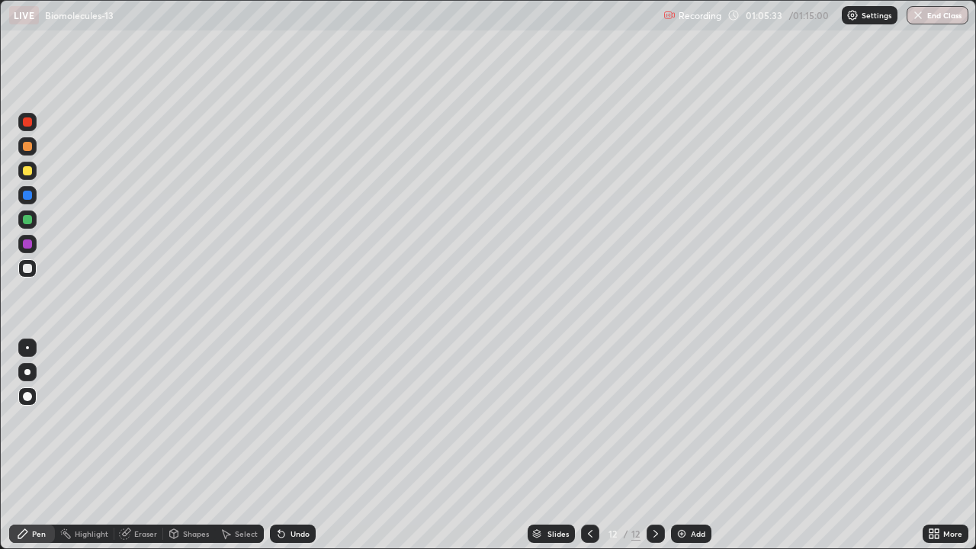
click at [31, 198] on div at bounding box center [27, 195] width 9 height 9
click at [34, 265] on div at bounding box center [27, 268] width 18 height 18
click at [31, 219] on div at bounding box center [27, 219] width 9 height 9
click at [278, 445] on icon at bounding box center [281, 535] width 6 height 6
click at [281, 445] on icon at bounding box center [281, 535] width 6 height 6
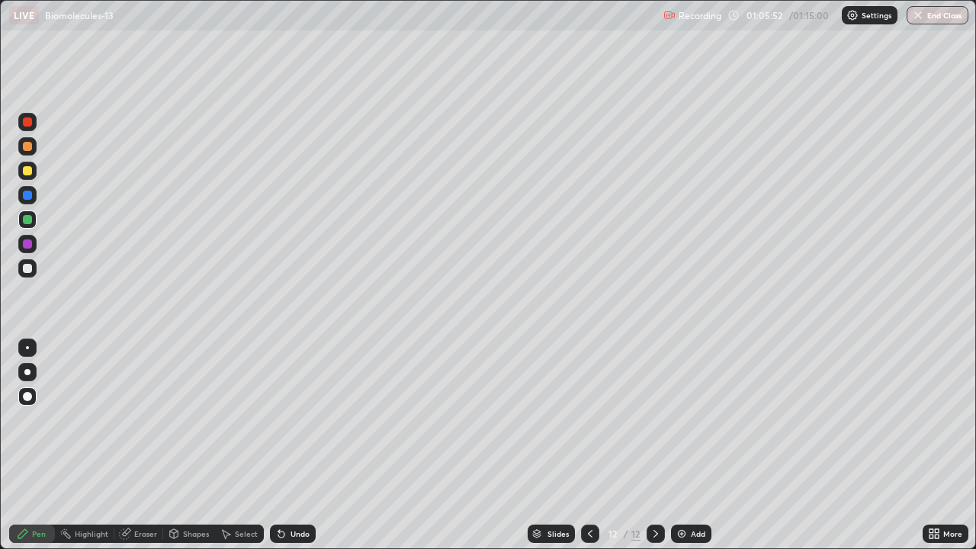
click at [282, 445] on div "Undo" at bounding box center [293, 534] width 46 height 18
click at [34, 264] on div at bounding box center [27, 268] width 18 height 18
click at [28, 171] on div at bounding box center [27, 170] width 9 height 9
click at [34, 192] on div at bounding box center [27, 195] width 18 height 18
click at [31, 265] on div at bounding box center [27, 268] width 9 height 9
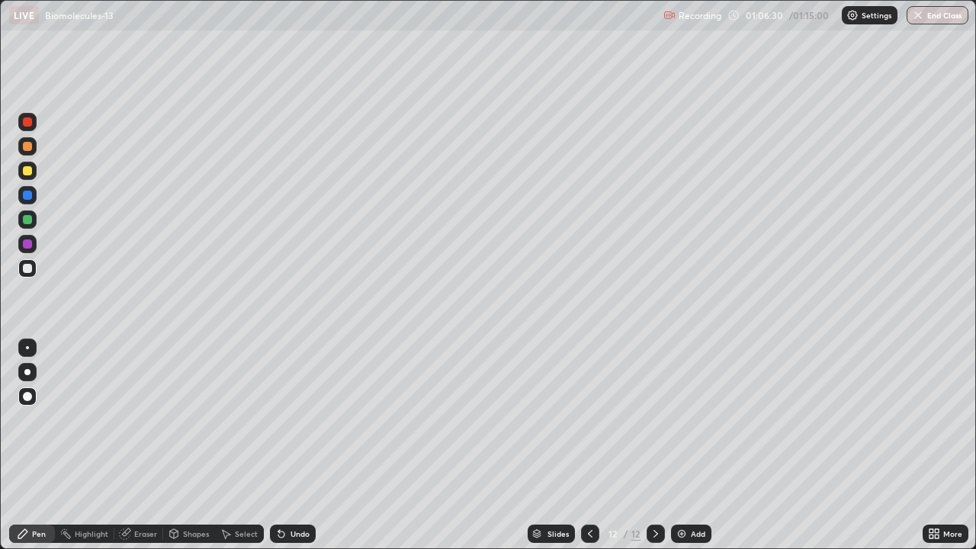
click at [33, 220] on div at bounding box center [27, 219] width 18 height 18
click at [30, 272] on div at bounding box center [27, 268] width 9 height 9
click at [28, 171] on div at bounding box center [27, 170] width 9 height 9
click at [30, 197] on div at bounding box center [27, 195] width 9 height 9
click at [27, 268] on div at bounding box center [27, 268] width 9 height 9
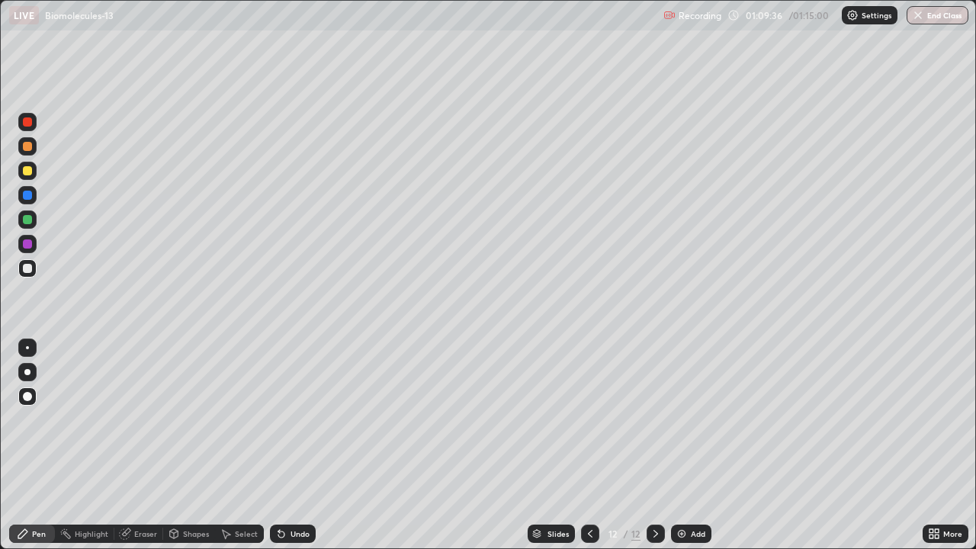
click at [28, 171] on div at bounding box center [27, 170] width 9 height 9
click at [27, 216] on div at bounding box center [27, 219] width 9 height 9
click at [936, 16] on button "End Class" at bounding box center [938, 15] width 60 height 18
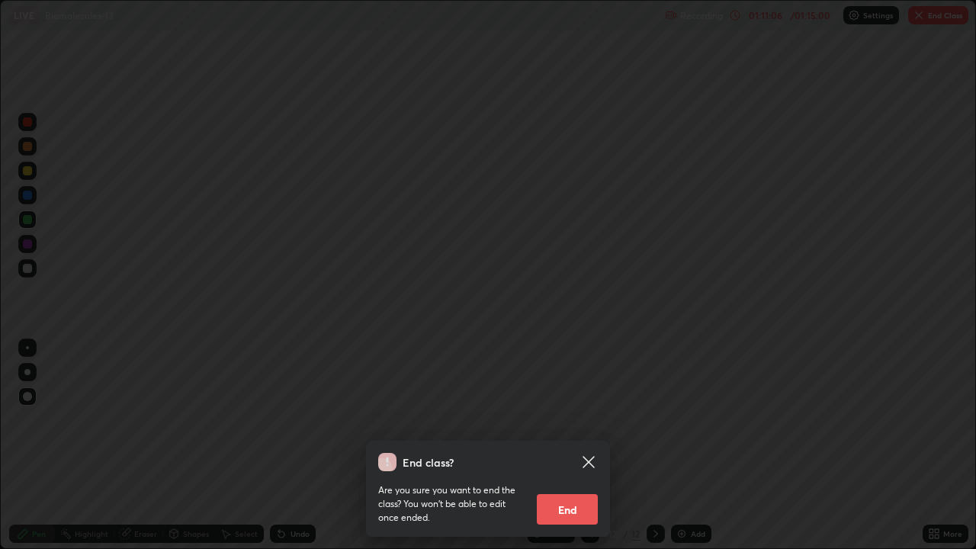
click at [571, 445] on button "End" at bounding box center [567, 509] width 61 height 31
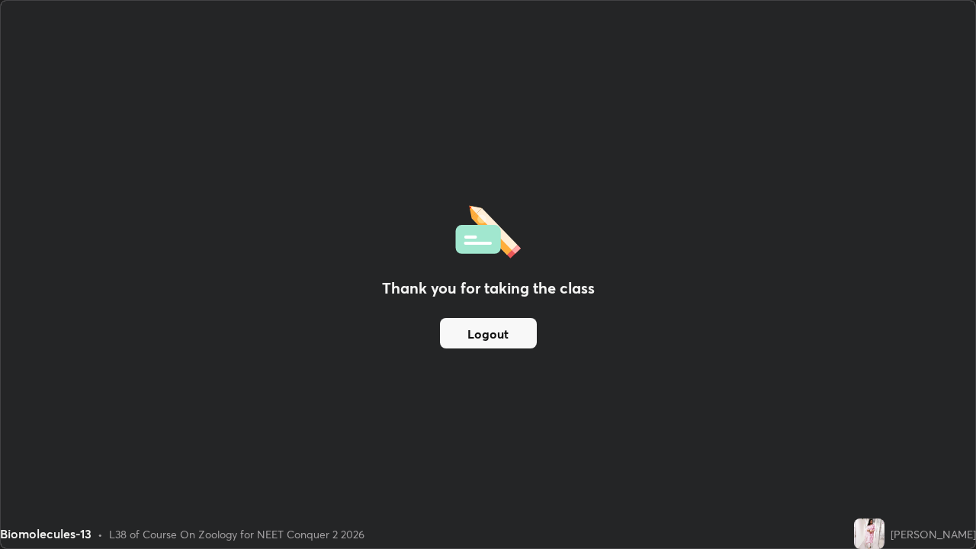
click at [114, 414] on div "Thank you for taking the class Logout" at bounding box center [488, 275] width 975 height 548
click at [869, 445] on img at bounding box center [869, 534] width 31 height 31
click at [871, 445] on img at bounding box center [869, 534] width 31 height 31
click at [504, 333] on button "Logout" at bounding box center [488, 333] width 97 height 31
click at [479, 339] on button "Logout" at bounding box center [488, 333] width 97 height 31
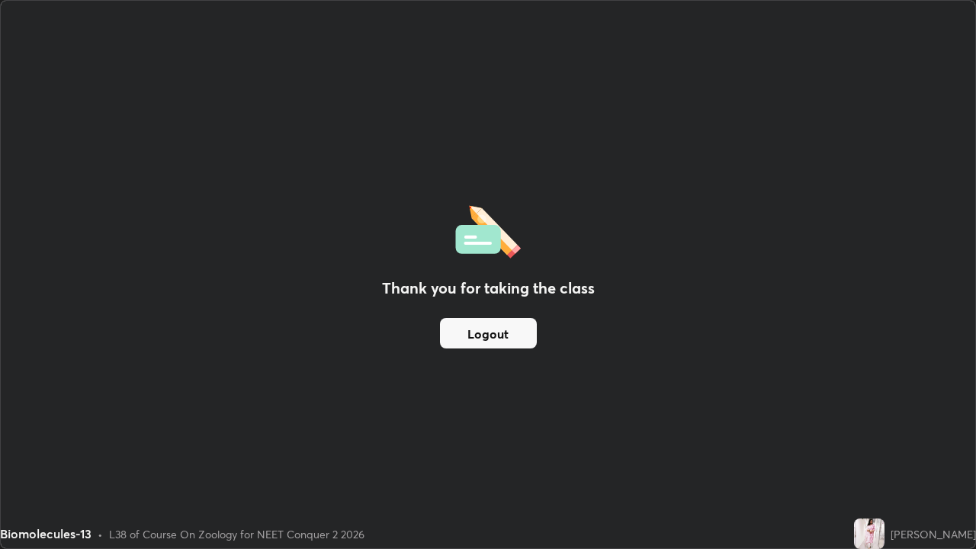
click at [483, 339] on button "Logout" at bounding box center [488, 333] width 97 height 31
click at [482, 336] on button "Logout" at bounding box center [488, 333] width 97 height 31
click at [483, 335] on button "Logout" at bounding box center [488, 333] width 97 height 31
click at [483, 337] on button "Logout" at bounding box center [488, 333] width 97 height 31
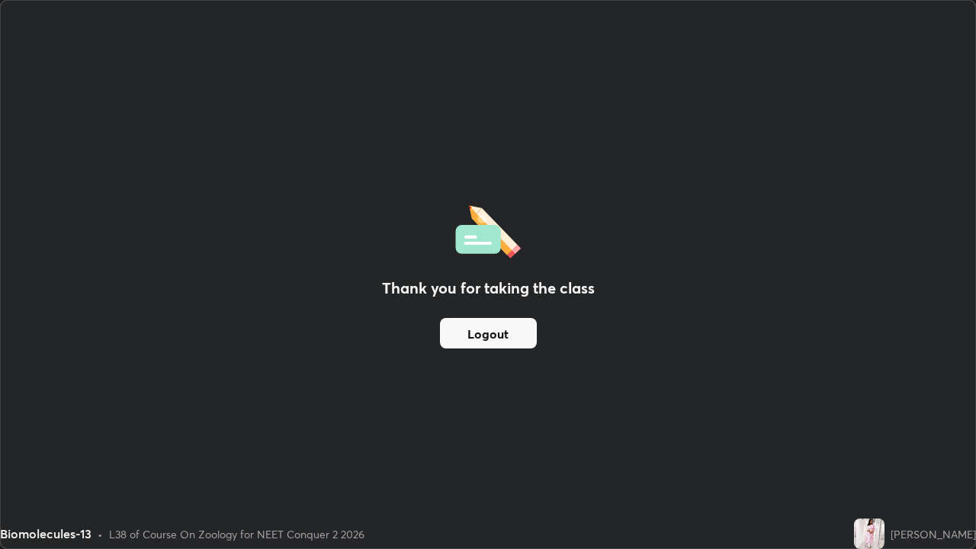
click at [483, 337] on button "Logout" at bounding box center [488, 333] width 97 height 31
click at [473, 336] on button "Logout" at bounding box center [488, 333] width 97 height 31
click at [488, 333] on button "Logout" at bounding box center [488, 333] width 97 height 31
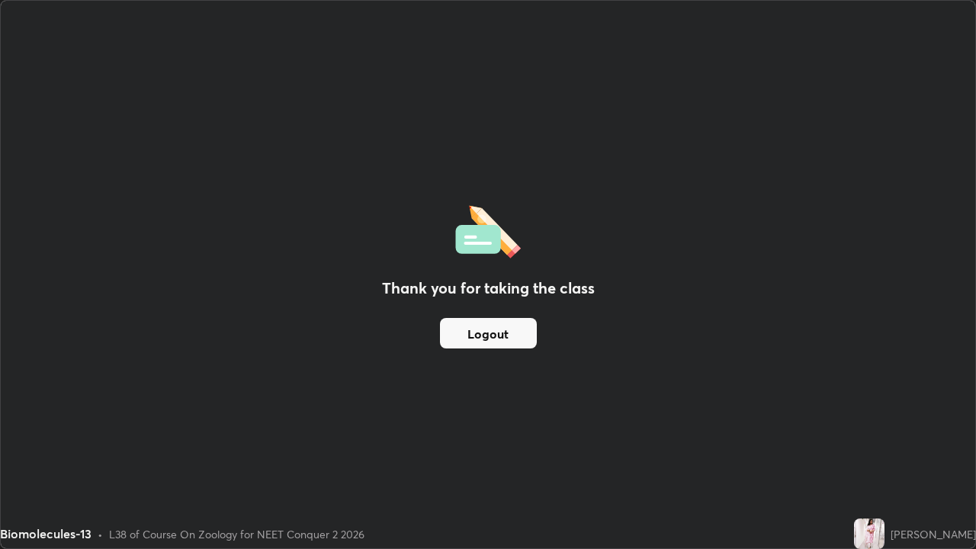
click at [489, 331] on button "Logout" at bounding box center [488, 333] width 97 height 31
click at [494, 329] on button "Logout" at bounding box center [488, 333] width 97 height 31
click at [416, 397] on div "Thank you for taking the class Logout" at bounding box center [488, 275] width 975 height 548
click at [459, 398] on div "Thank you for taking the class Logout" at bounding box center [488, 275] width 975 height 548
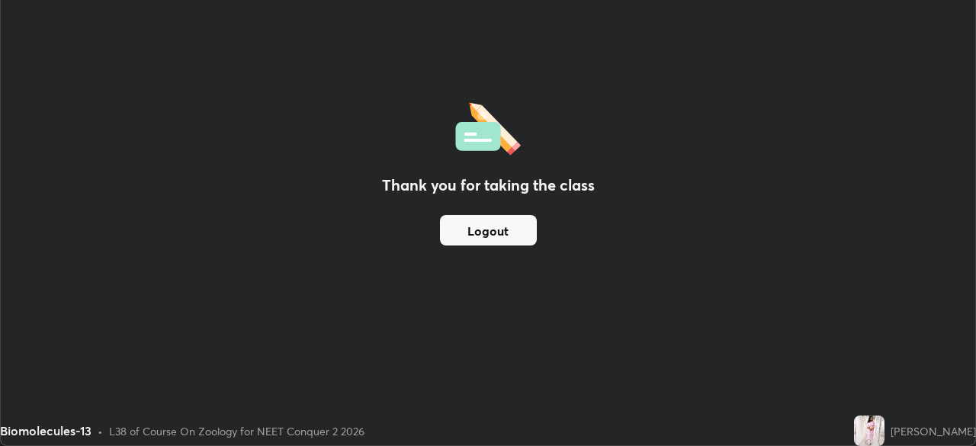
scroll to position [75813, 75283]
